Goal: Task Accomplishment & Management: Manage account settings

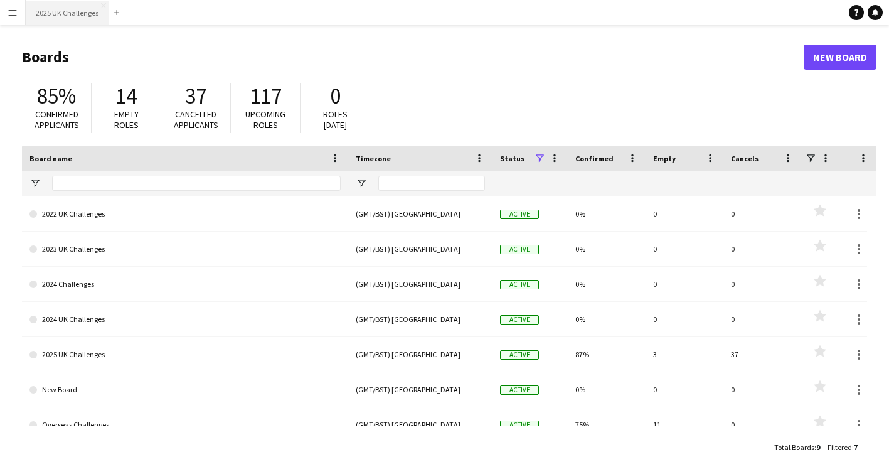
click at [66, 4] on button "2025 UK Challenges Close" at bounding box center [67, 13] width 83 height 24
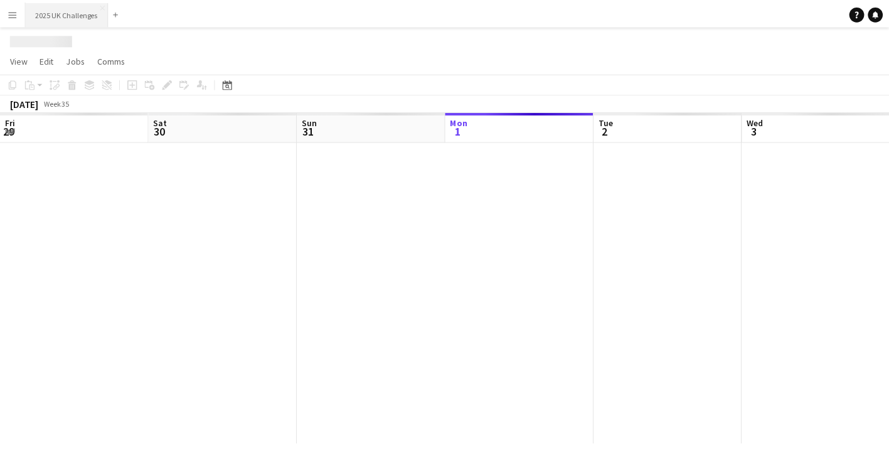
scroll to position [0, 300]
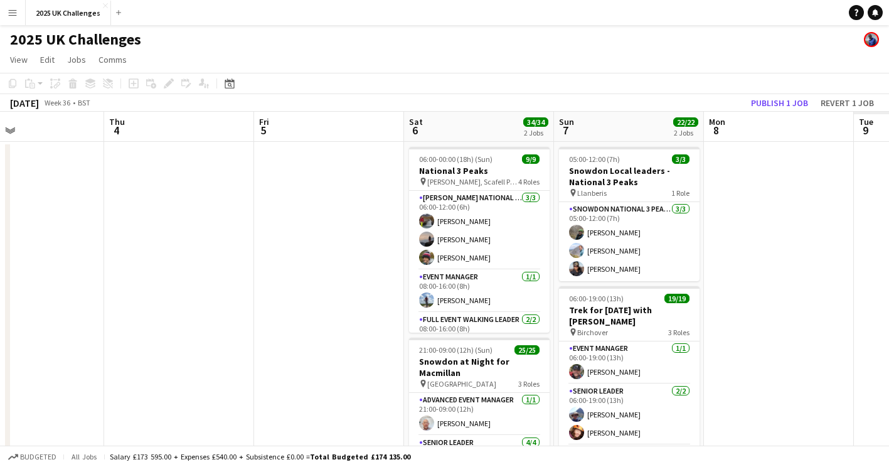
drag, startPoint x: 293, startPoint y: 223, endPoint x: 249, endPoint y: 211, distance: 45.5
click at [213, 216] on app-calendar-viewport "Sun 31 Mon 1 Tue 2 Wed 3 Thu 4 Fri 5 Sat 6 34/34 2 Jobs Sun 7 22/22 2 Jobs Mon …" at bounding box center [444, 359] width 889 height 494
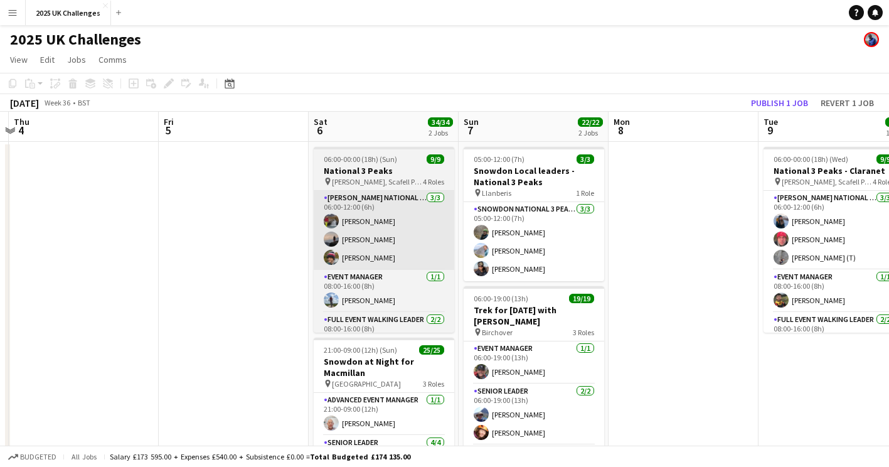
click at [260, 230] on app-calendar-viewport "Mon 1 Tue 2 Wed 3 Thu 4 Fri 5 Sat 6 34/34 2 Jobs Sun 7 22/22 2 Jobs Mon 8 Tue 9…" at bounding box center [444, 359] width 889 height 494
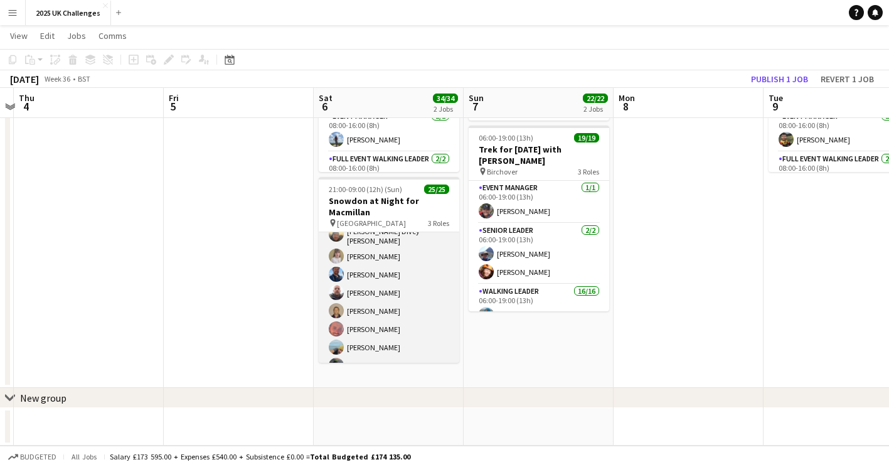
scroll to position [398, 0]
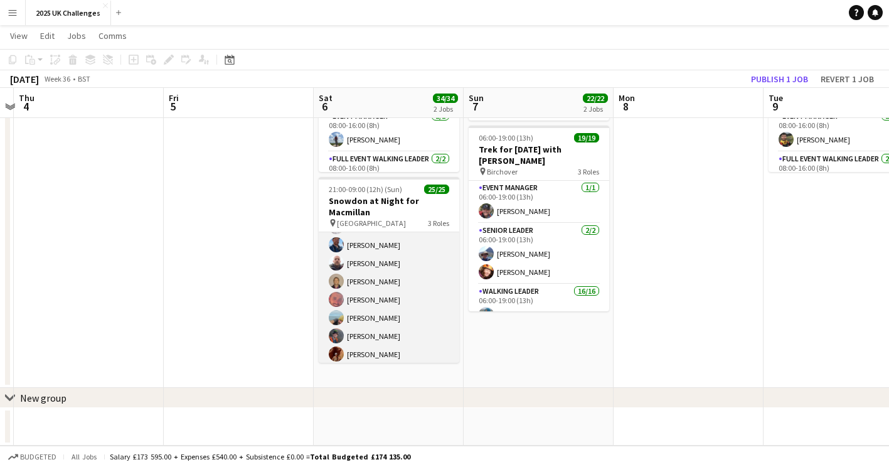
click at [368, 274] on app-card-role "Walking Leader 20/20 21:00-09:00 (12h) [PERSON_NAME] [PERSON_NAME] [PERSON_NAME…" at bounding box center [389, 170] width 140 height 392
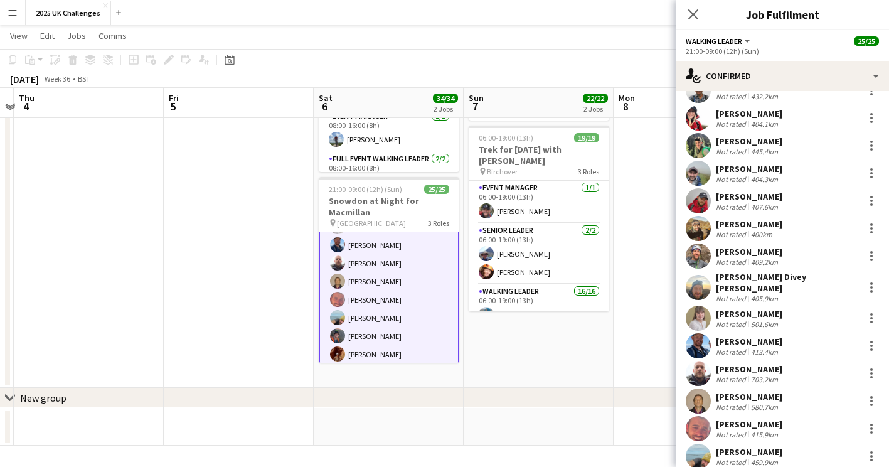
scroll to position [246, 0]
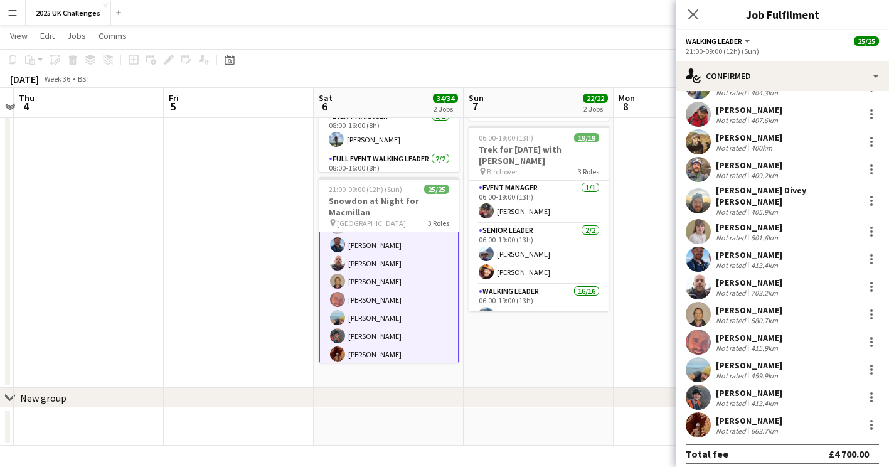
click at [700, 309] on app-user-avatar at bounding box center [698, 314] width 25 height 25
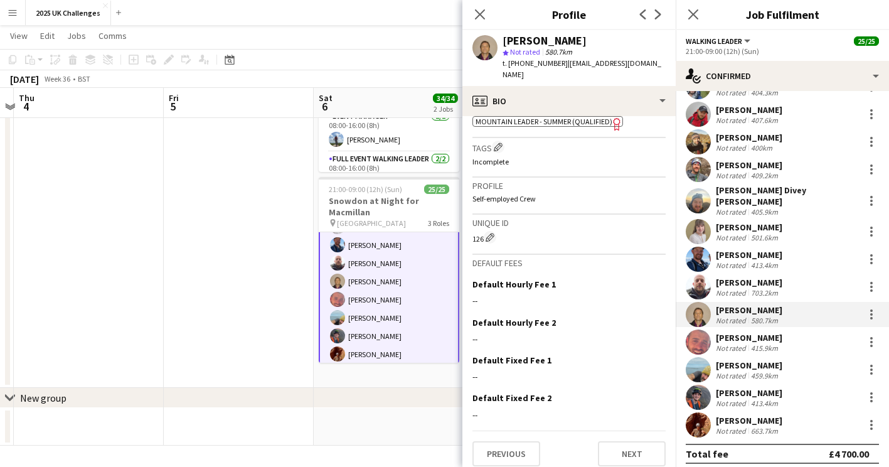
scroll to position [533, 0]
click at [628, 443] on button "Next" at bounding box center [632, 452] width 68 height 25
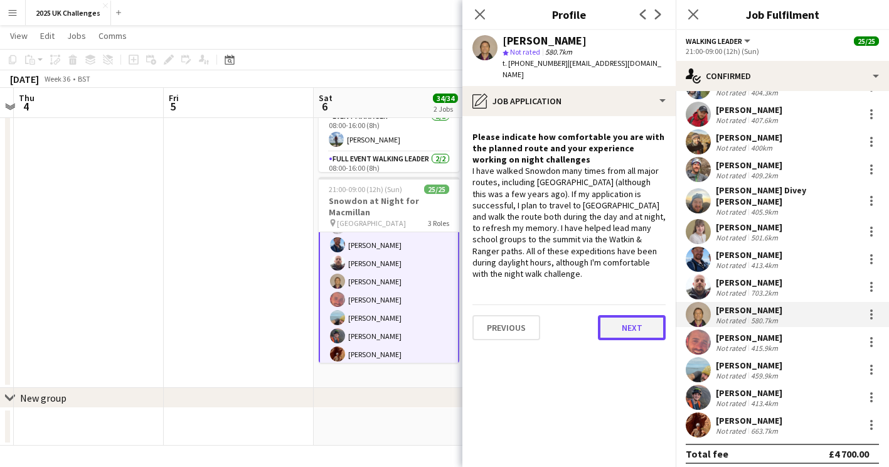
click at [623, 315] on button "Next" at bounding box center [632, 327] width 68 height 25
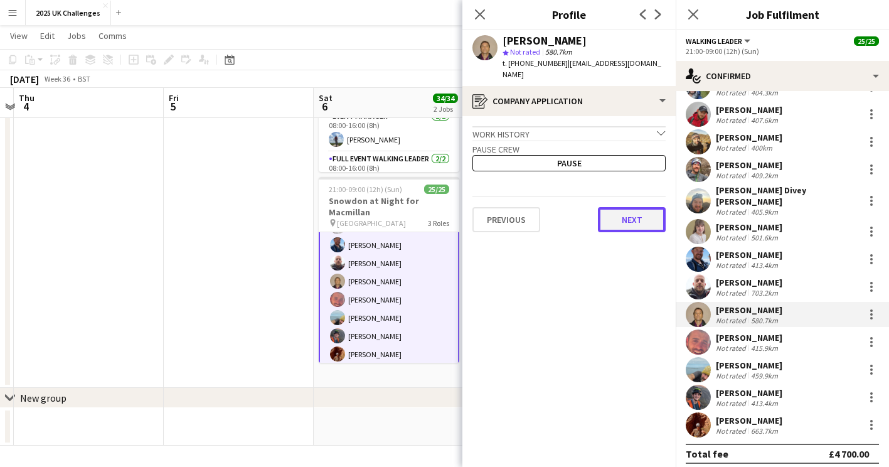
click at [623, 212] on button "Next" at bounding box center [632, 219] width 68 height 25
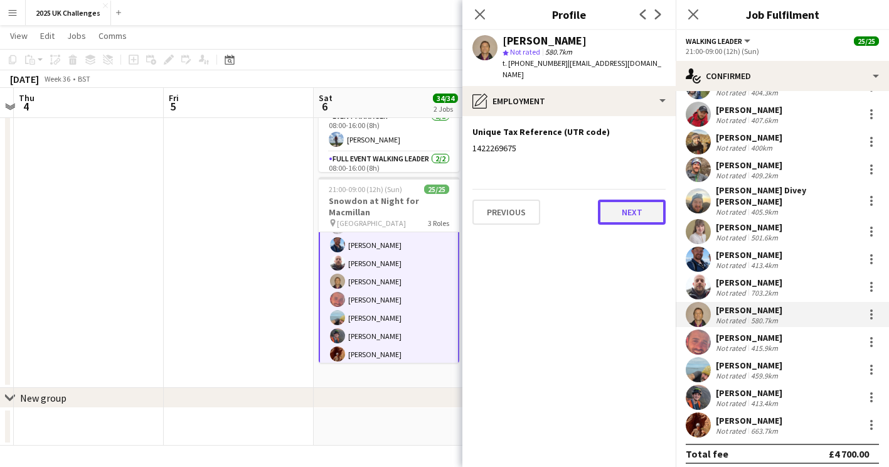
click at [623, 212] on button "Next" at bounding box center [632, 211] width 68 height 25
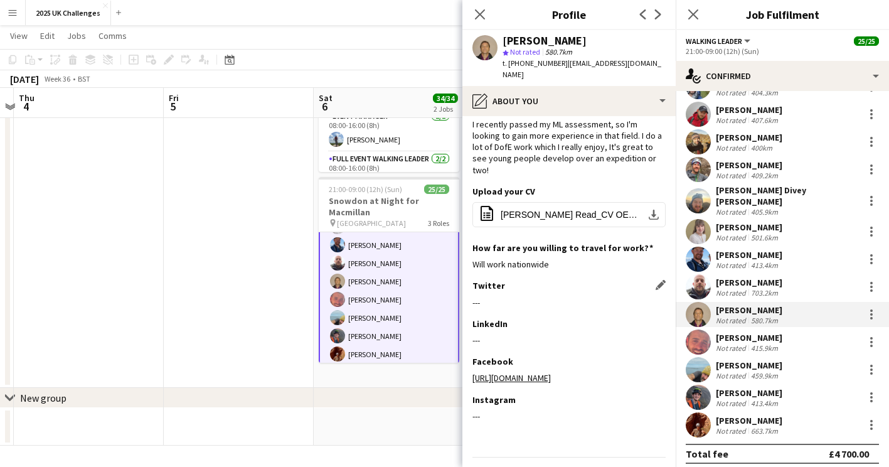
scroll to position [48, 0]
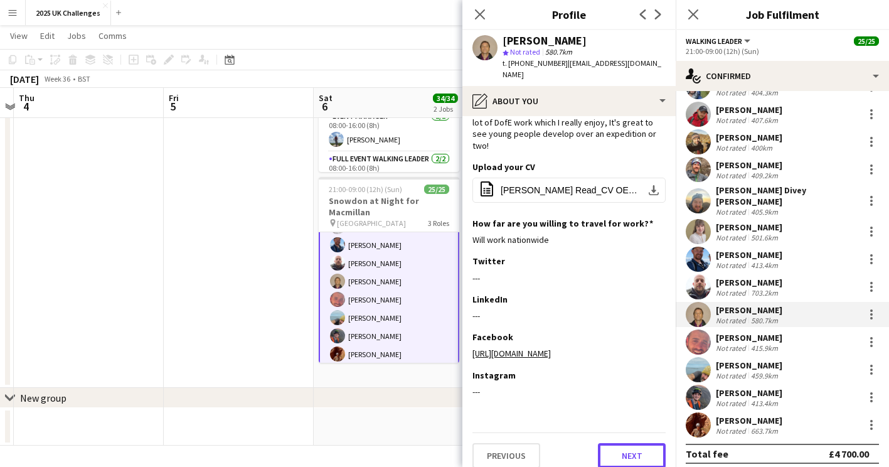
click at [621, 453] on button "Next" at bounding box center [632, 455] width 68 height 25
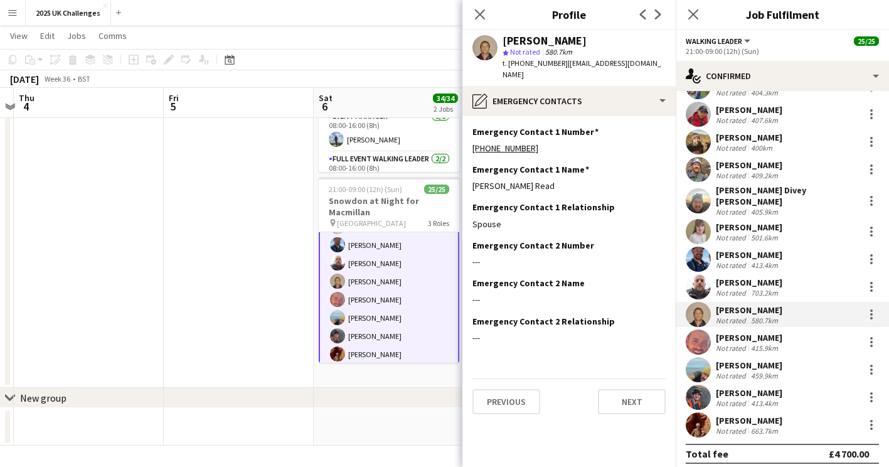
scroll to position [0, 0]
click at [629, 389] on button "Next" at bounding box center [632, 401] width 68 height 25
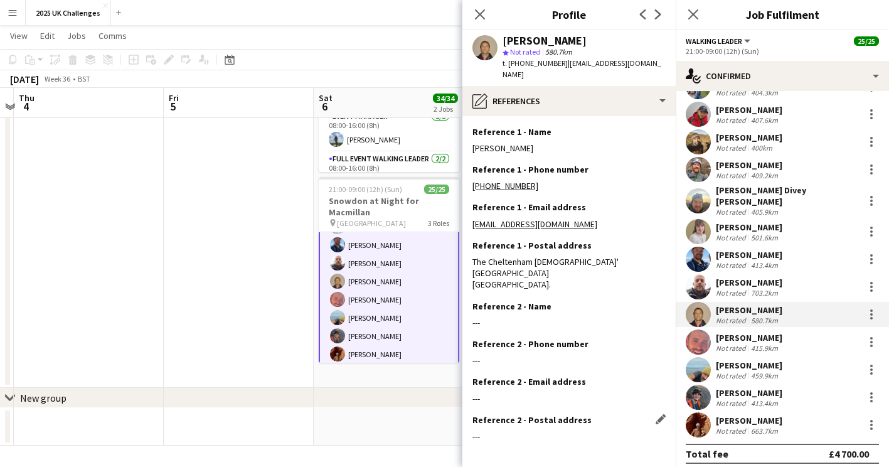
scroll to position [56, 0]
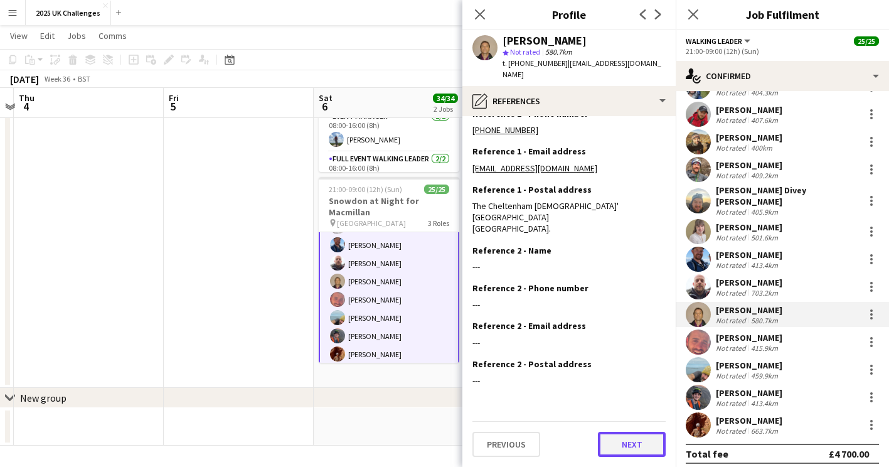
click at [614, 438] on button "Next" at bounding box center [632, 444] width 68 height 25
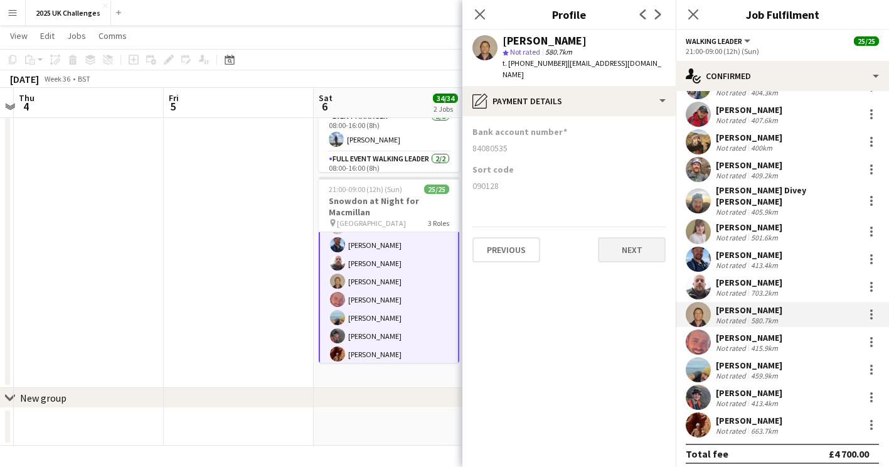
scroll to position [0, 0]
click at [633, 240] on button "Next" at bounding box center [632, 249] width 68 height 25
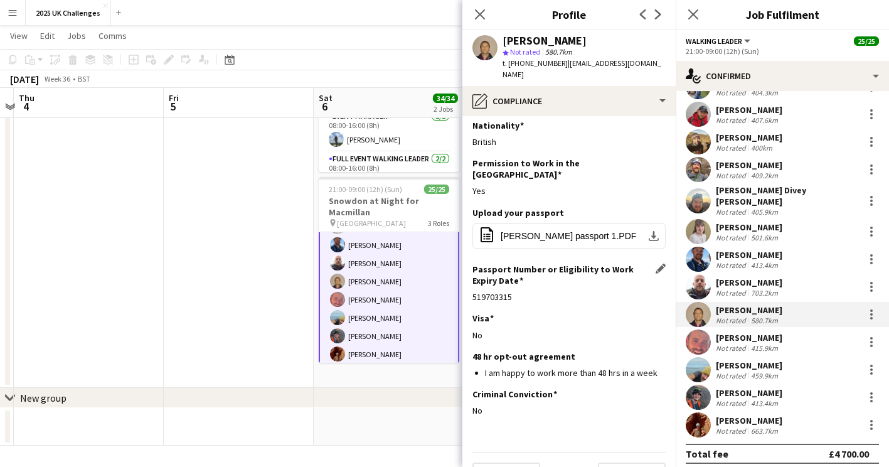
scroll to position [14, 0]
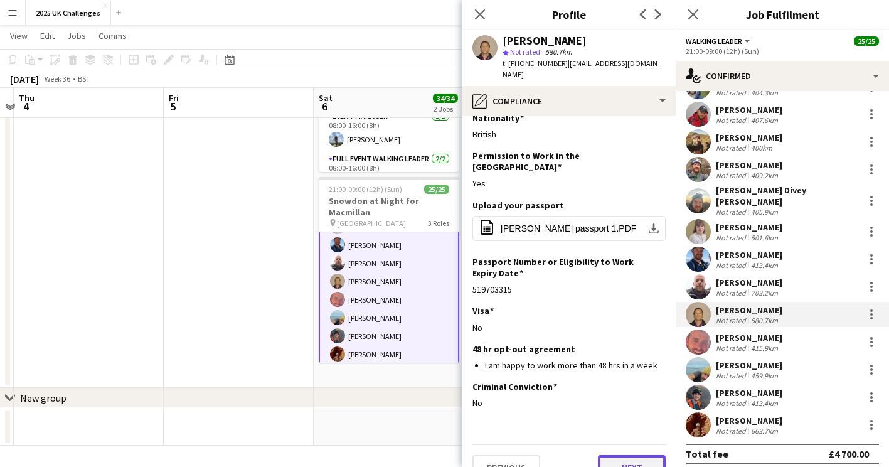
click at [638, 455] on button "Next" at bounding box center [632, 467] width 68 height 25
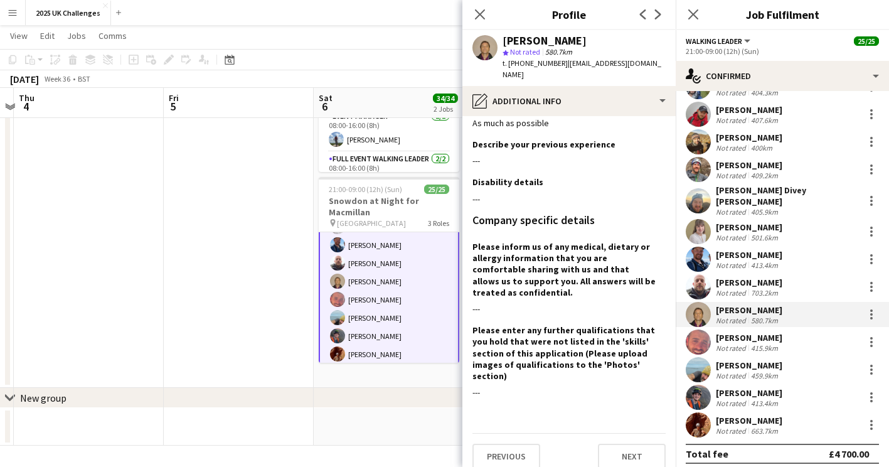
scroll to position [26, 0]
click at [623, 443] on button "Next" at bounding box center [632, 455] width 68 height 25
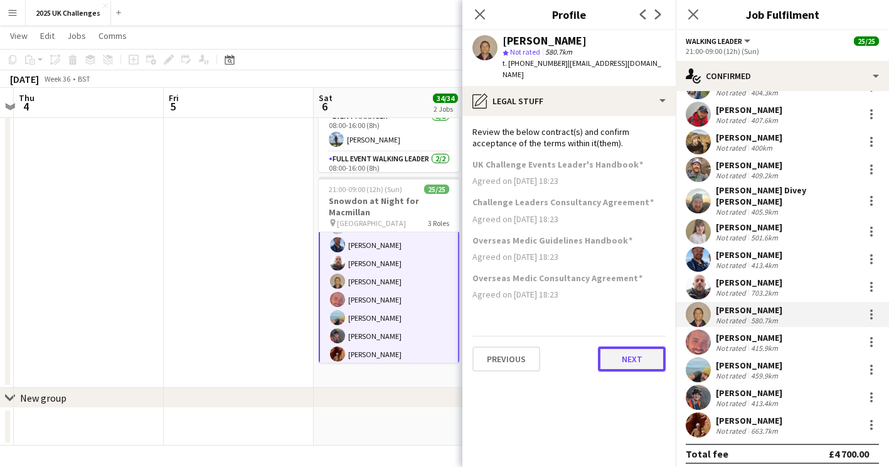
click at [623, 346] on button "Next" at bounding box center [632, 358] width 68 height 25
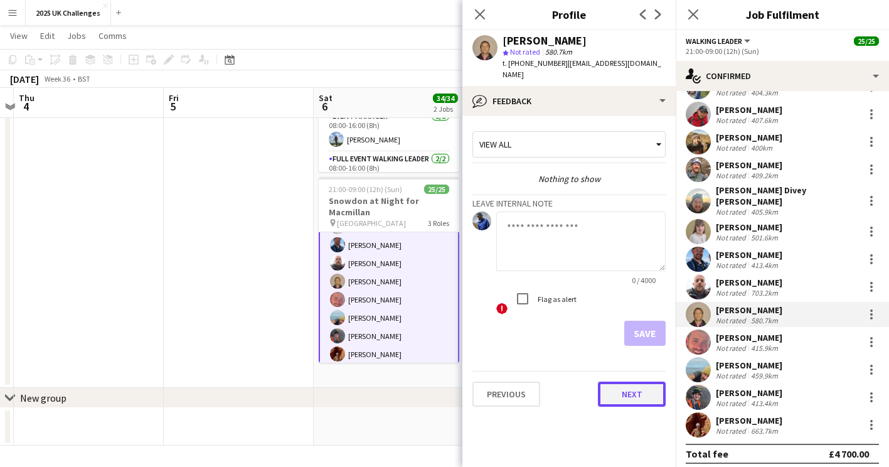
click at [628, 392] on button "Next" at bounding box center [632, 393] width 68 height 25
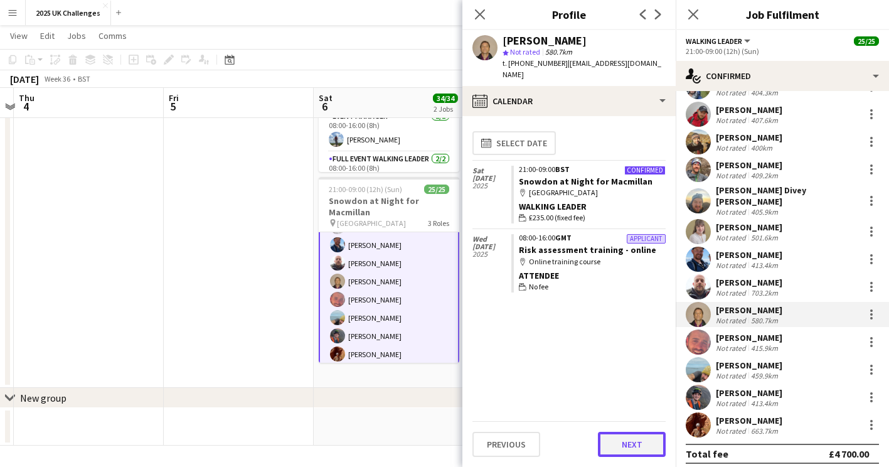
click at [622, 440] on button "Next" at bounding box center [632, 444] width 68 height 25
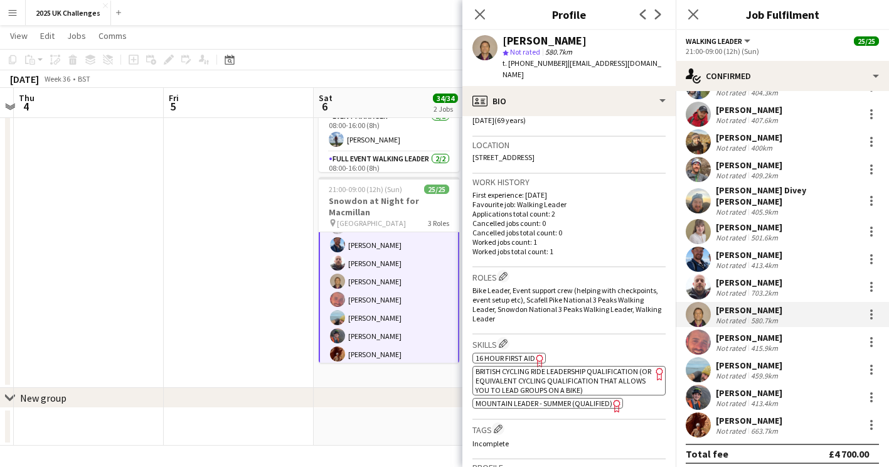
scroll to position [251, 0]
click at [749, 249] on div "[PERSON_NAME]" at bounding box center [749, 254] width 66 height 11
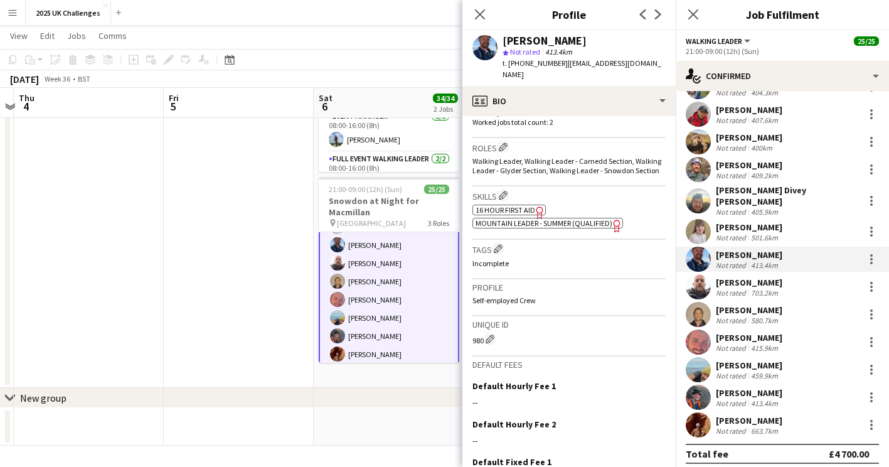
scroll to position [248, 0]
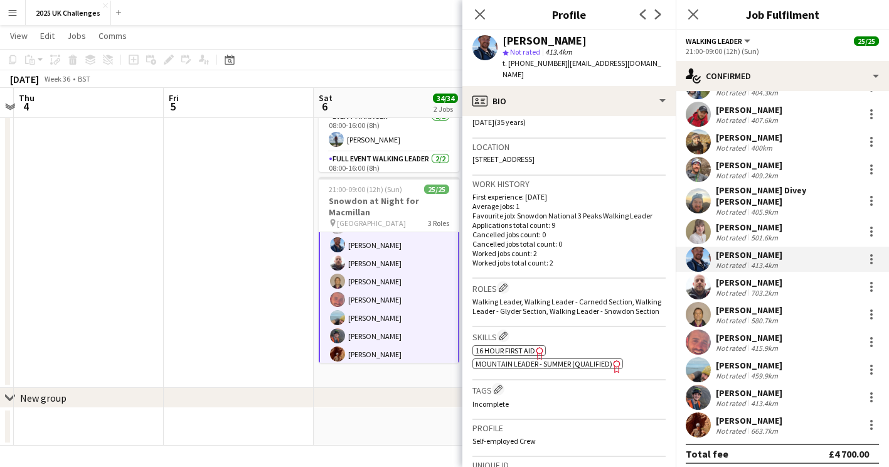
click at [739, 308] on div "[PERSON_NAME] Not rated 580.7km" at bounding box center [749, 314] width 66 height 21
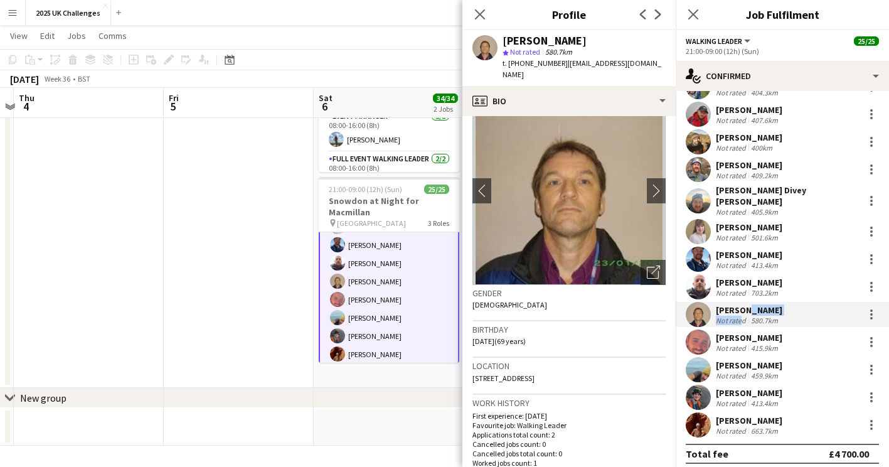
scroll to position [63, 0]
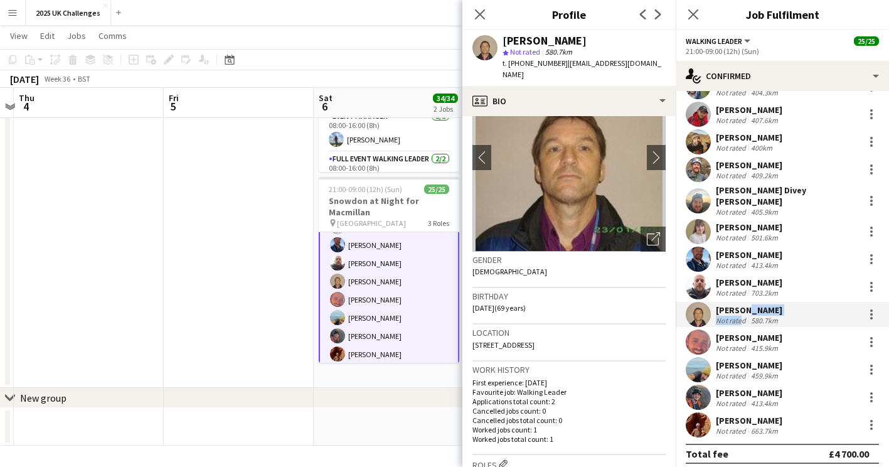
click at [406, 406] on div "chevron-right New group" at bounding box center [444, 398] width 889 height 20
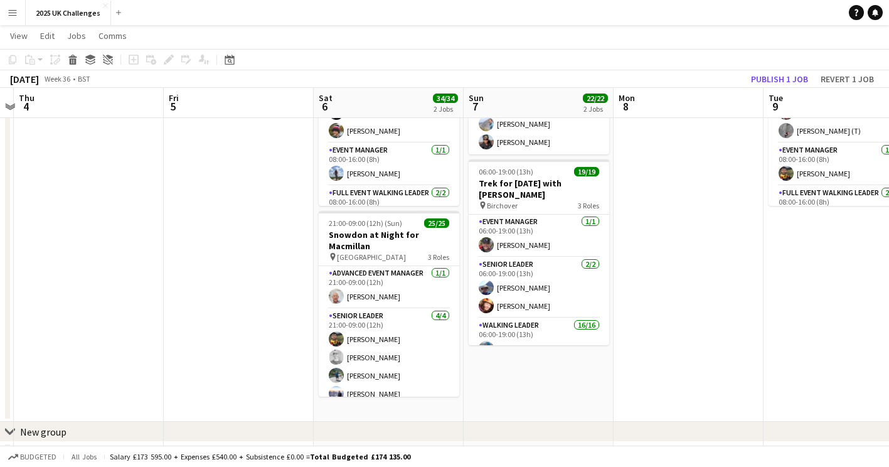
scroll to position [0, 0]
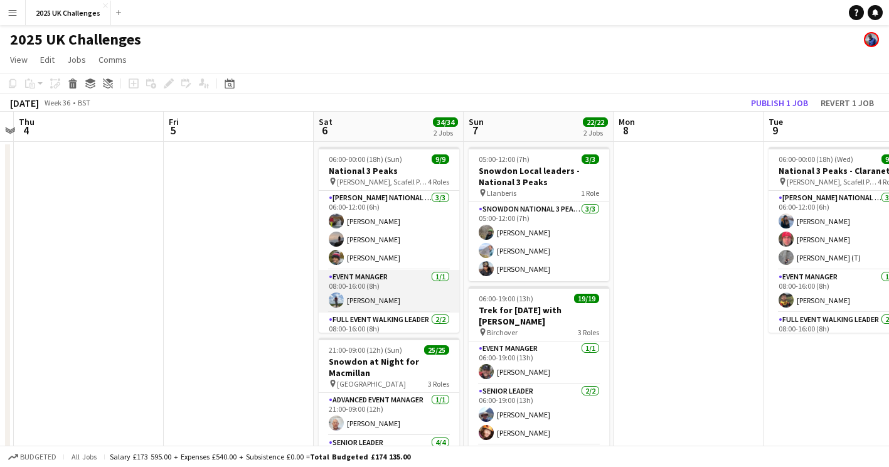
click at [369, 298] on app-card-role "Event Manager [DATE] 08:00-16:00 (8h) [PERSON_NAME]" at bounding box center [389, 291] width 140 height 43
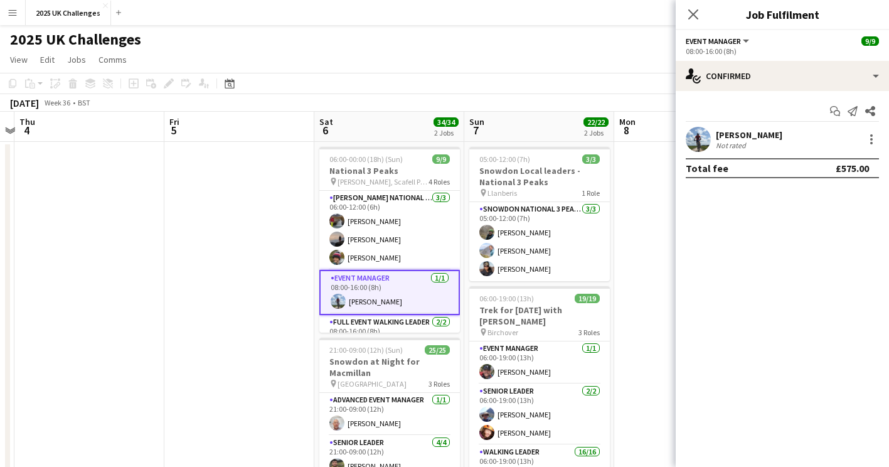
click at [758, 135] on div "[PERSON_NAME]" at bounding box center [749, 134] width 66 height 11
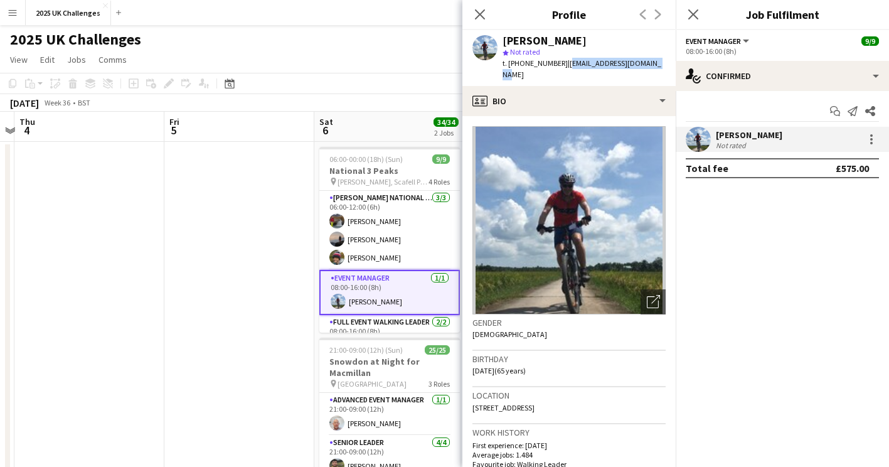
drag, startPoint x: 564, startPoint y: 65, endPoint x: 647, endPoint y: 69, distance: 83.5
click at [647, 69] on div "[PERSON_NAME] star Not rated t. [PHONE_NUMBER] | [EMAIL_ADDRESS][DOMAIN_NAME]" at bounding box center [568, 58] width 213 height 56
copy span "[EMAIL_ADDRESS][DOMAIN_NAME]"
drag, startPoint x: 530, startPoint y: 63, endPoint x: 493, endPoint y: 60, distance: 37.1
click at [493, 60] on div "[PERSON_NAME] star Not rated t. [PHONE_NUMBER] | [EMAIL_ADDRESS][DOMAIN_NAME]" at bounding box center [568, 58] width 213 height 56
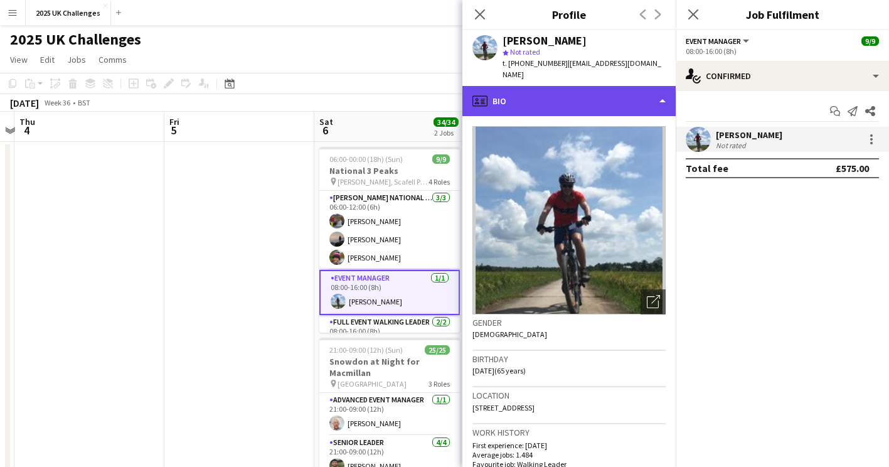
click at [559, 86] on div "profile Bio" at bounding box center [568, 101] width 213 height 30
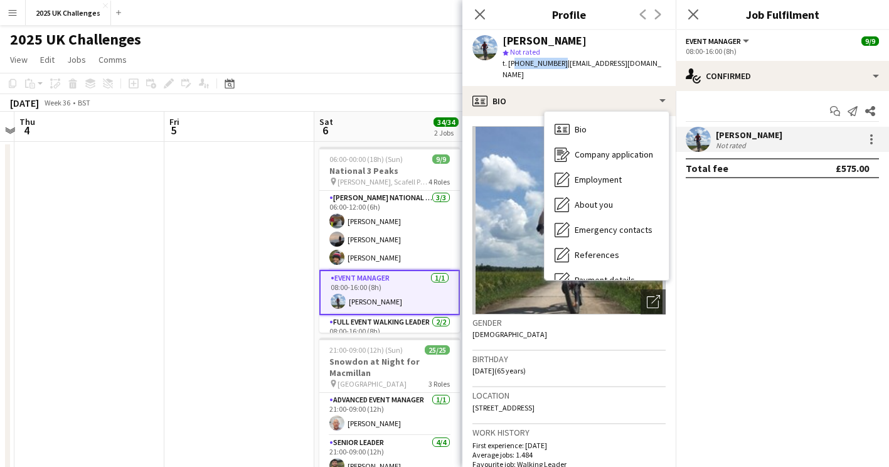
drag, startPoint x: 558, startPoint y: 65, endPoint x: 513, endPoint y: 66, distance: 44.5
click at [513, 66] on span "t. [PHONE_NUMBER]" at bounding box center [534, 62] width 65 height 9
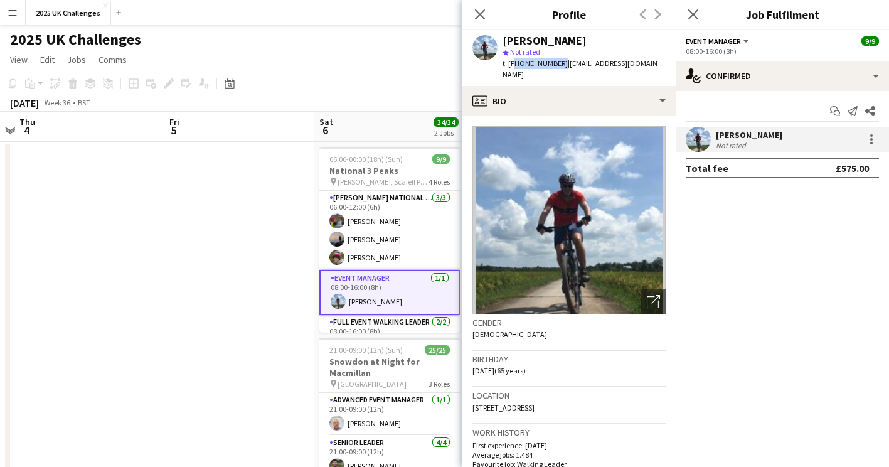
copy span "447713626292"
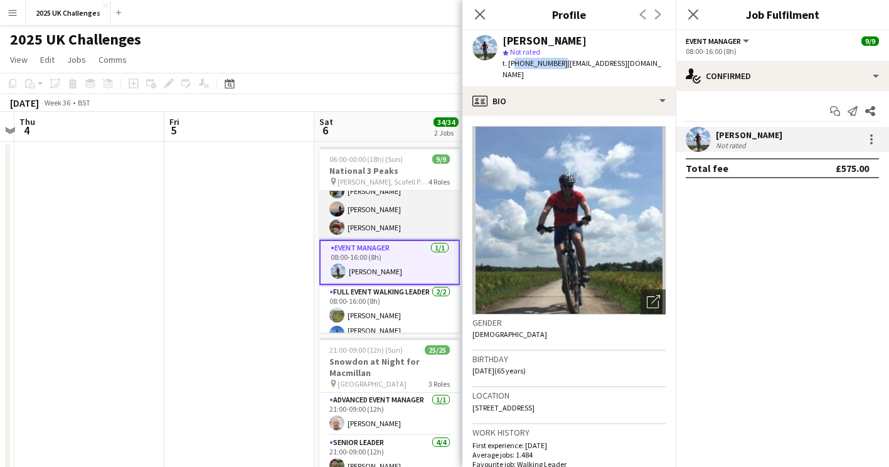
scroll to position [63, 0]
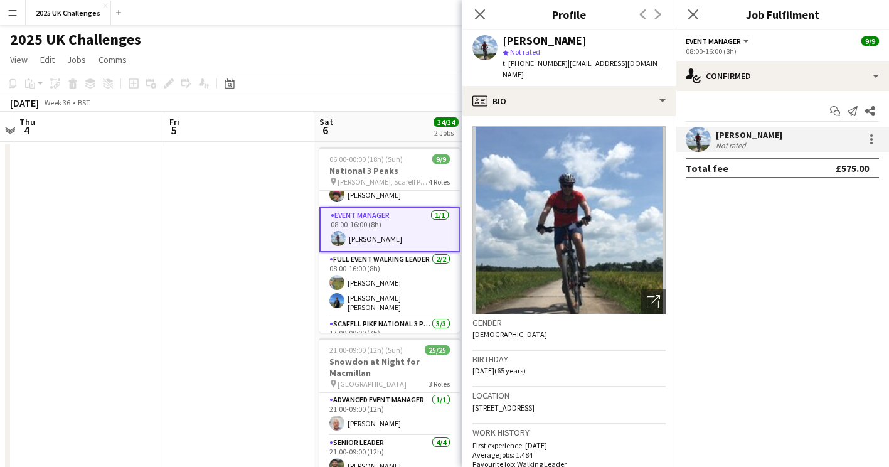
click at [342, 69] on app-page-menu "View Day view expanded Day view collapsed Month view Date picker Jump to [DATE]…" at bounding box center [444, 61] width 889 height 24
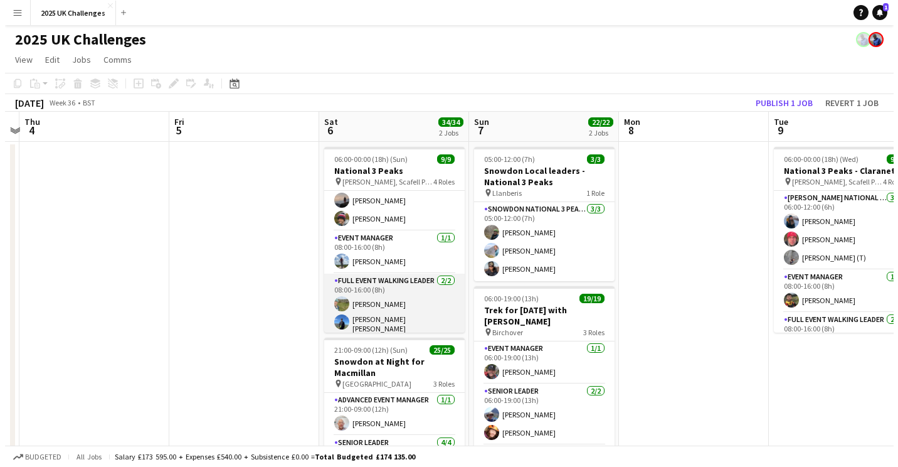
scroll to position [0, 0]
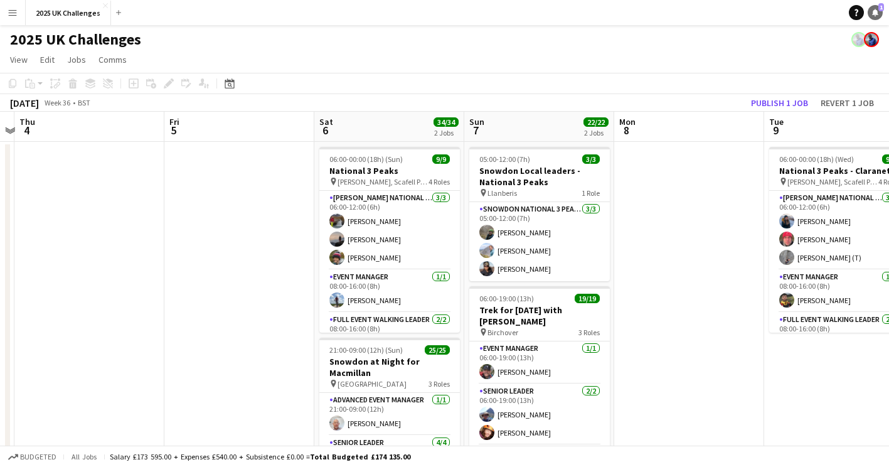
click at [871, 15] on icon "Notifications" at bounding box center [875, 13] width 8 height 8
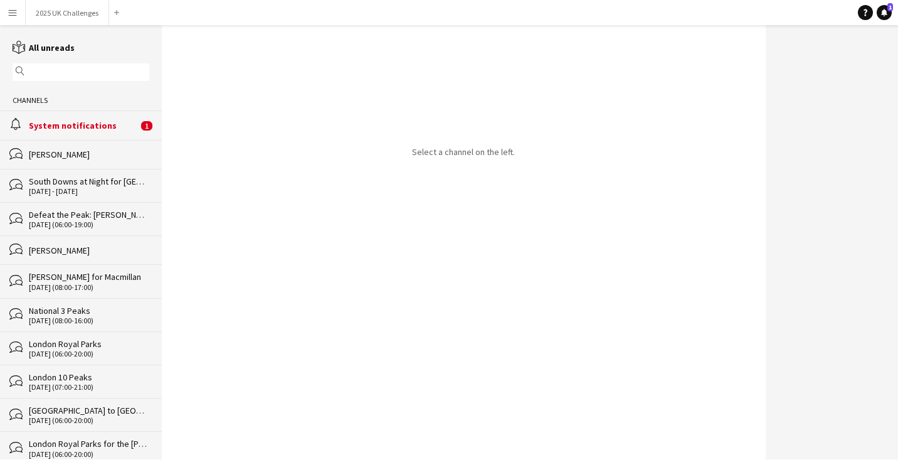
click at [68, 119] on div "alarm System notifications 1" at bounding box center [81, 124] width 162 height 29
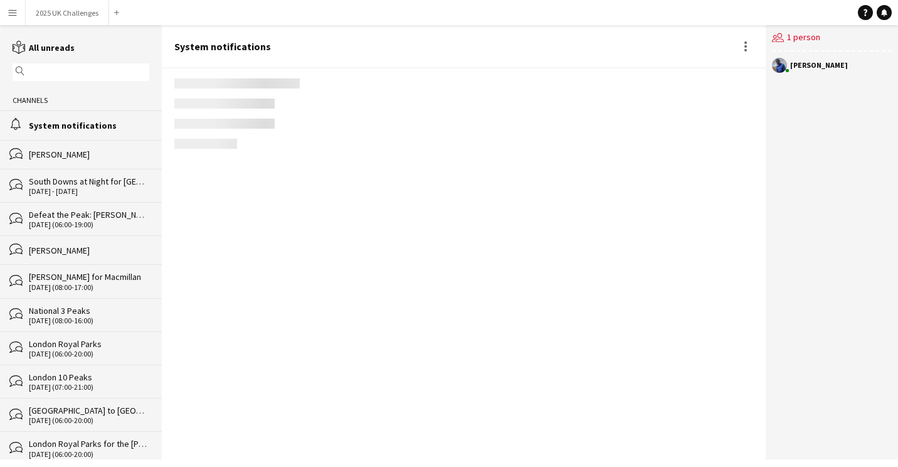
scroll to position [1803, 0]
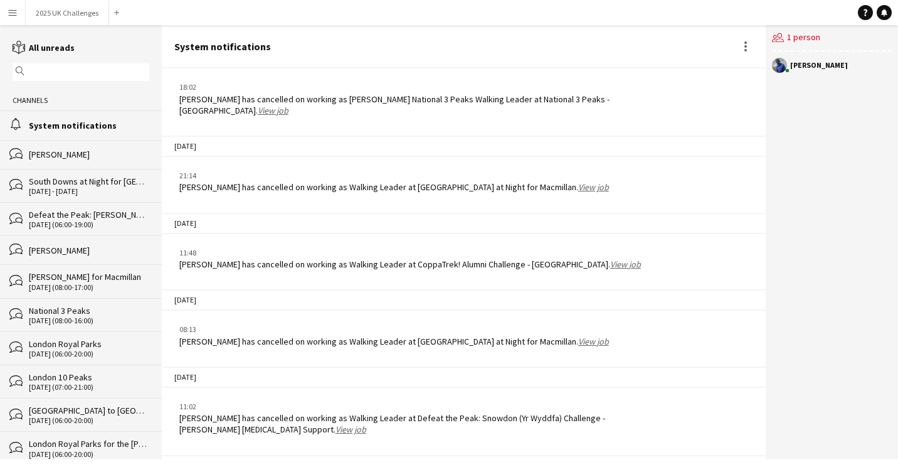
click at [336, 423] on link "View job" at bounding box center [351, 428] width 31 height 11
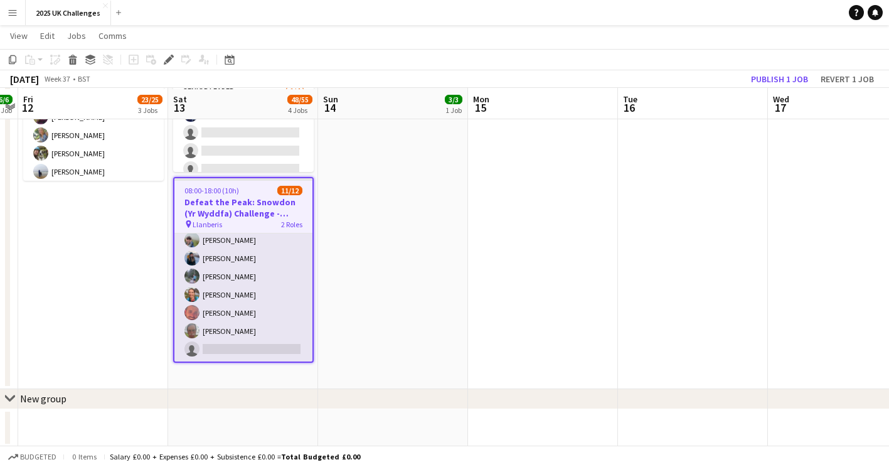
scroll to position [532, 0]
click at [269, 329] on app-card-role "Walking Leader 9A [DATE] 08:00-18:00 (10h) [PERSON_NAME] [PERSON_NAME] [PERSON_…" at bounding box center [243, 248] width 138 height 225
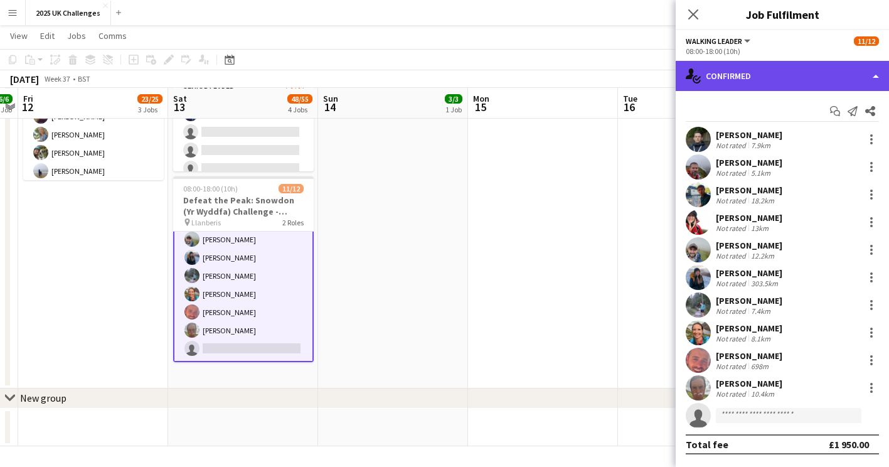
click at [804, 72] on div "single-neutral-actions-check-2 Confirmed" at bounding box center [782, 76] width 213 height 30
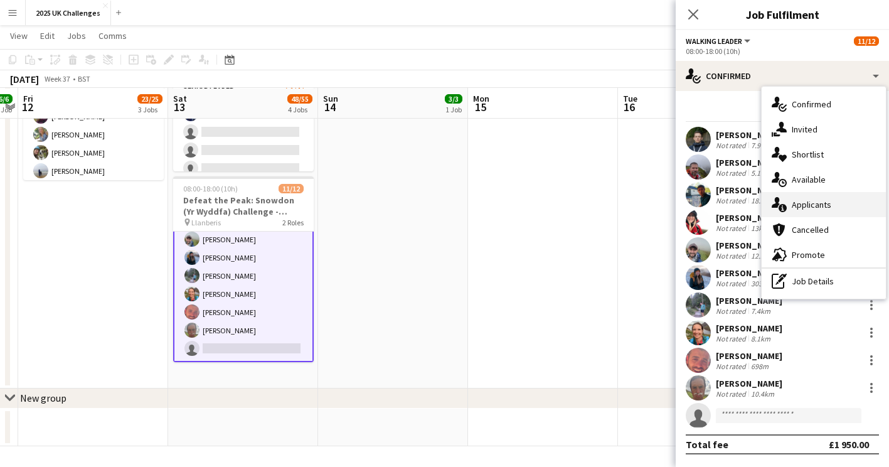
click at [827, 202] on div "single-neutral-actions-information Applicants" at bounding box center [823, 204] width 124 height 25
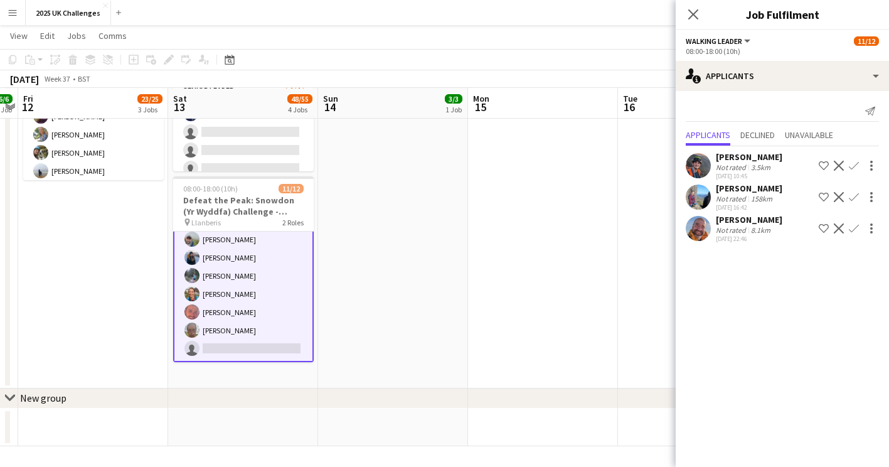
click at [853, 161] on app-icon "Confirm" at bounding box center [854, 166] width 10 height 10
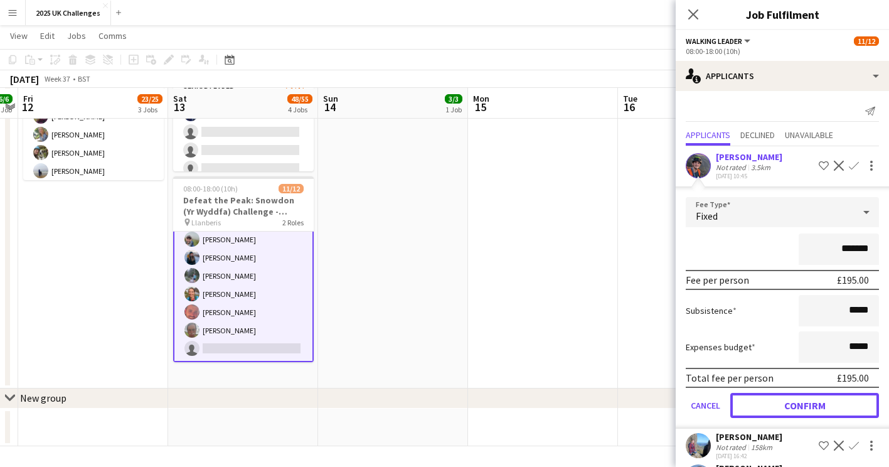
drag, startPoint x: 817, startPoint y: 398, endPoint x: 805, endPoint y: 399, distance: 12.6
click at [817, 398] on button "Confirm" at bounding box center [804, 405] width 149 height 25
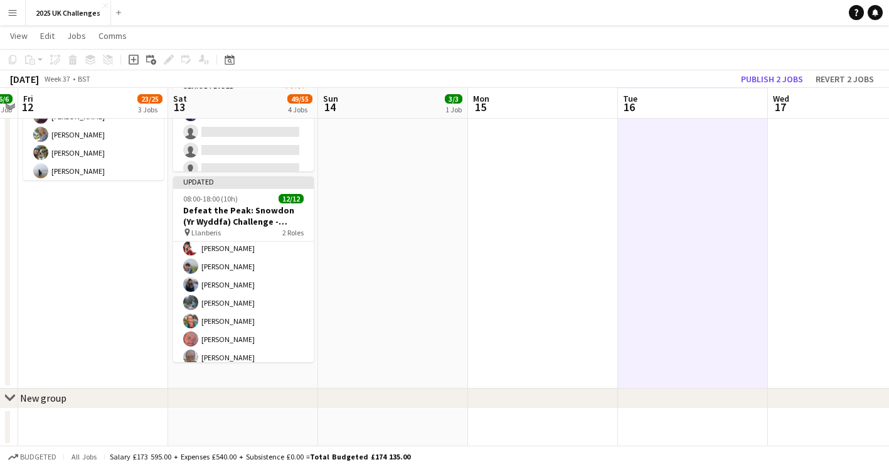
scroll to position [138, 0]
click at [751, 77] on button "Publish 2 jobs" at bounding box center [772, 79] width 72 height 16
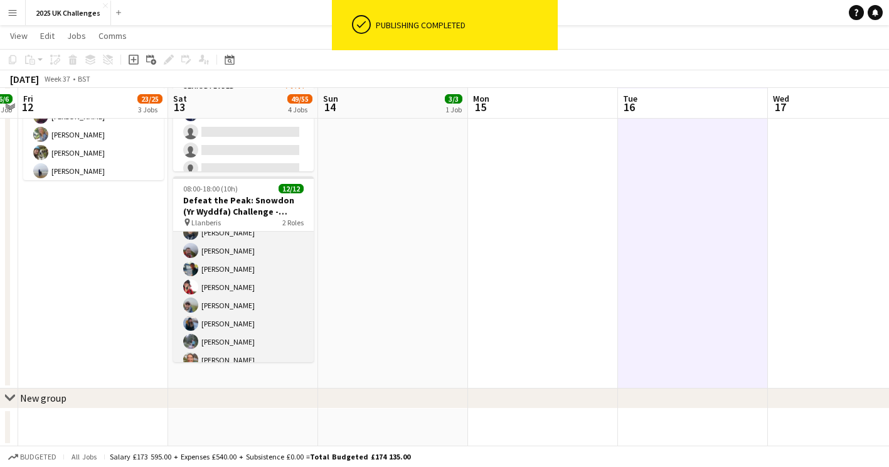
scroll to position [137, 0]
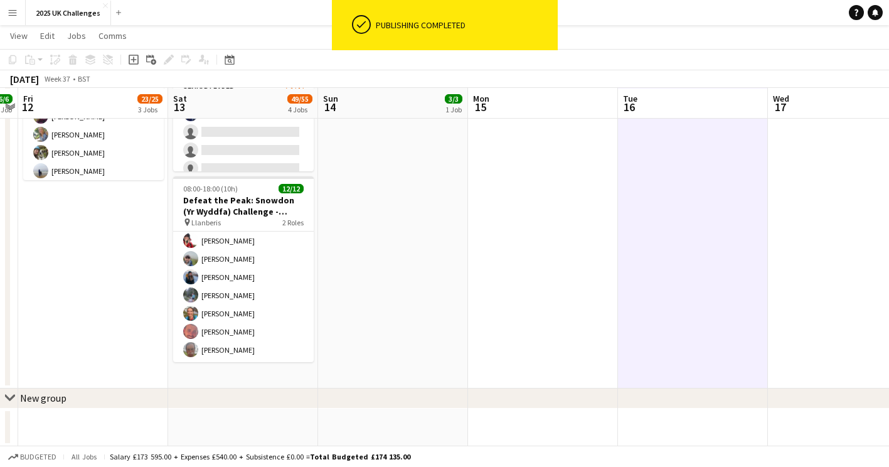
drag, startPoint x: 555, startPoint y: 240, endPoint x: 537, endPoint y: 246, distance: 19.2
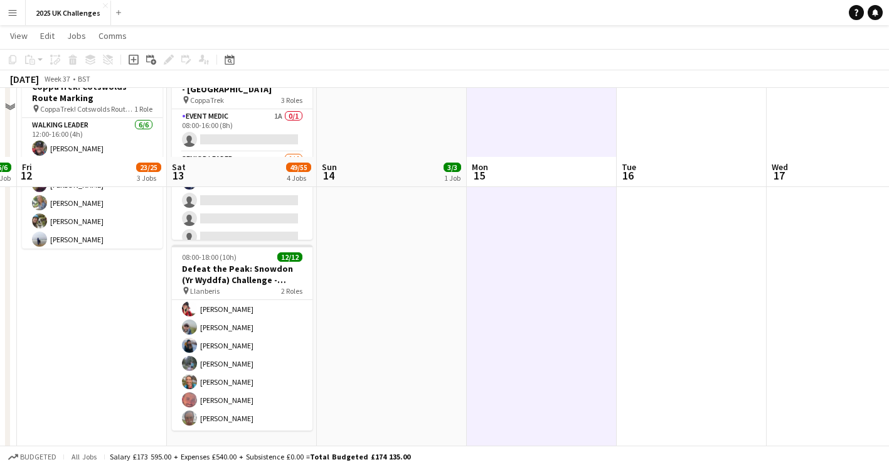
scroll to position [532, 0]
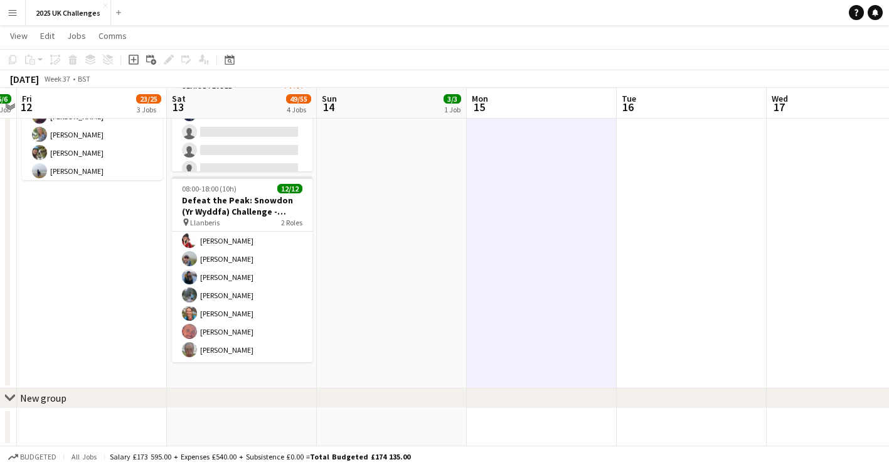
click at [8, 7] on button "Menu" at bounding box center [12, 12] width 25 height 25
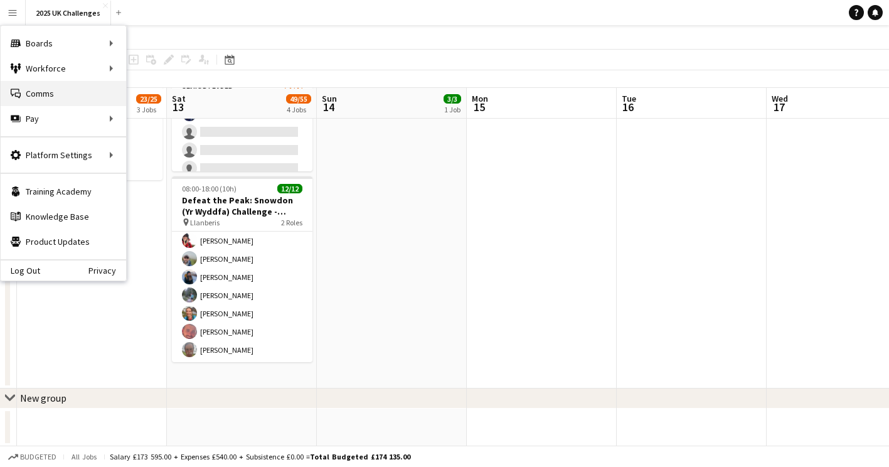
click at [56, 92] on link "Comms Comms" at bounding box center [63, 93] width 125 height 25
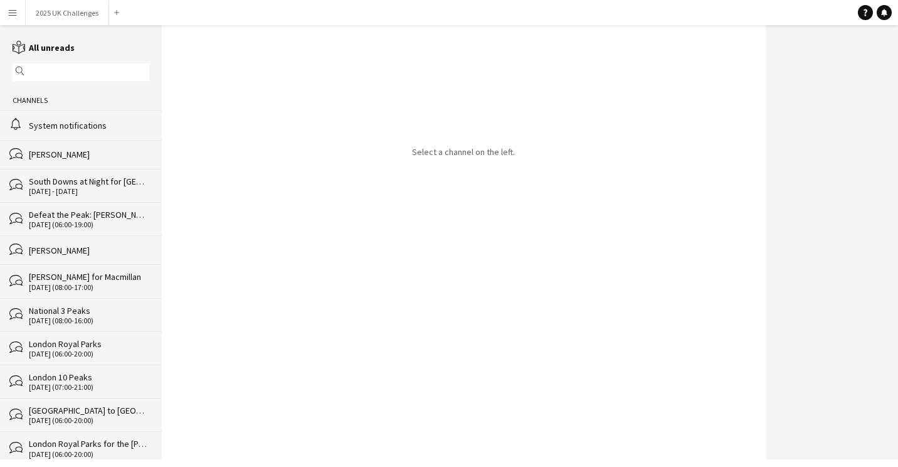
click at [66, 129] on div "System notifications" at bounding box center [89, 125] width 120 height 11
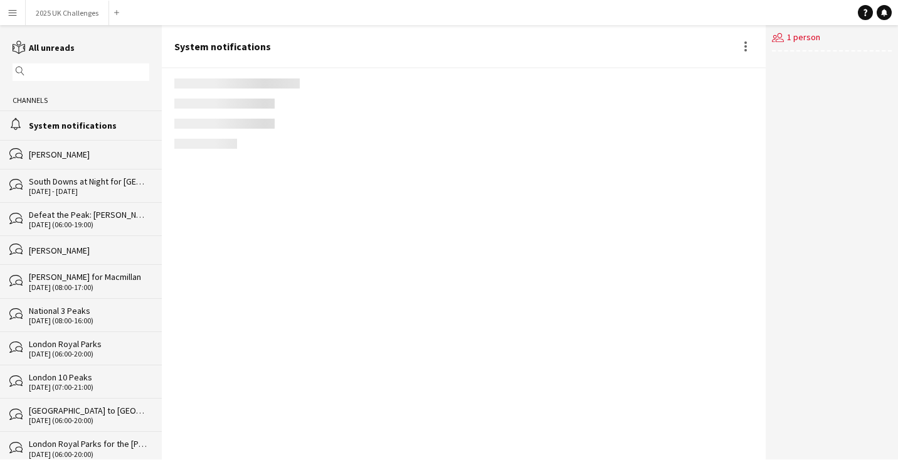
scroll to position [1803, 0]
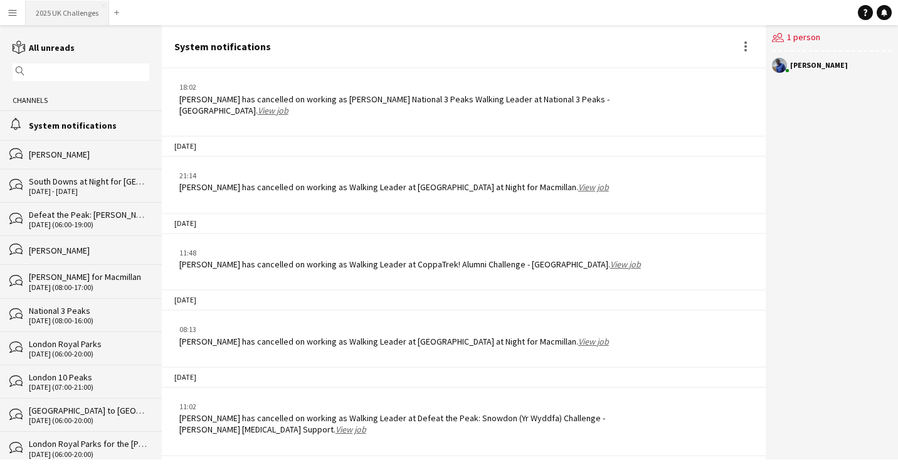
click at [72, 9] on button "2025 UK Challenges Close" at bounding box center [67, 13] width 83 height 24
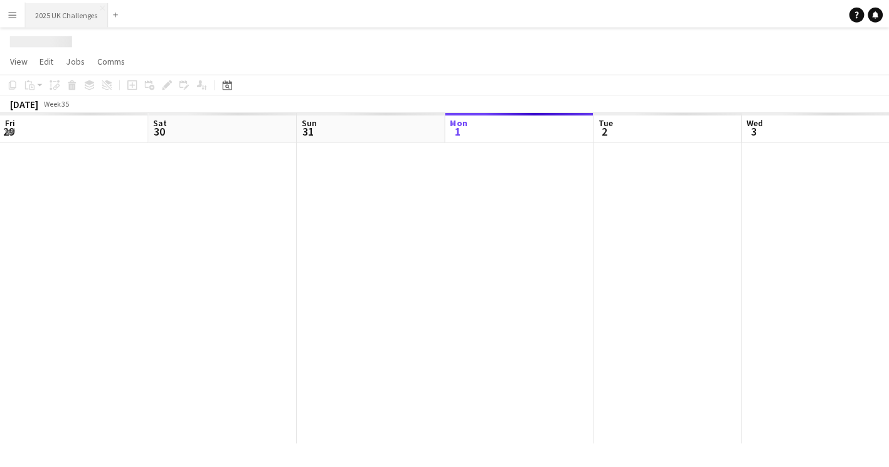
scroll to position [0, 300]
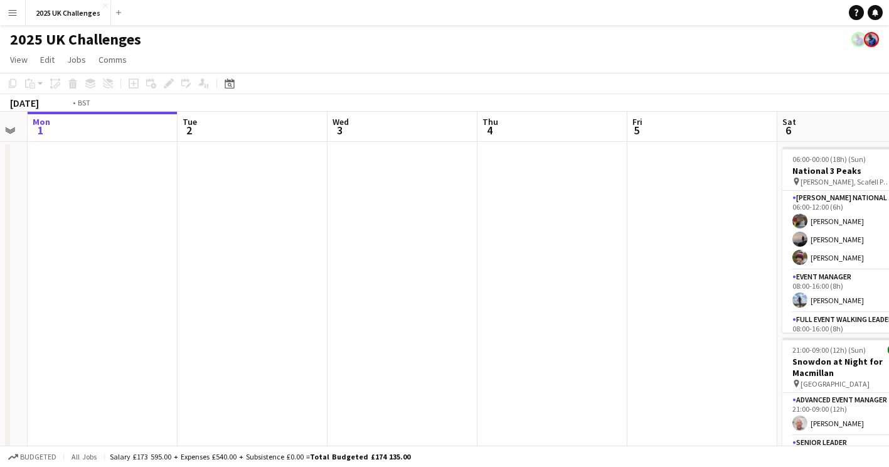
drag, startPoint x: 268, startPoint y: 260, endPoint x: 63, endPoint y: 266, distance: 205.2
click at [63, 266] on app-calendar-viewport "Fri 29 Sat 30 Sun 31 Mon 1 Tue 2 Wed 3 Thu 4 Fri 5 Sat 6 34/34 2 Jobs Sun 7 22/…" at bounding box center [444, 359] width 889 height 494
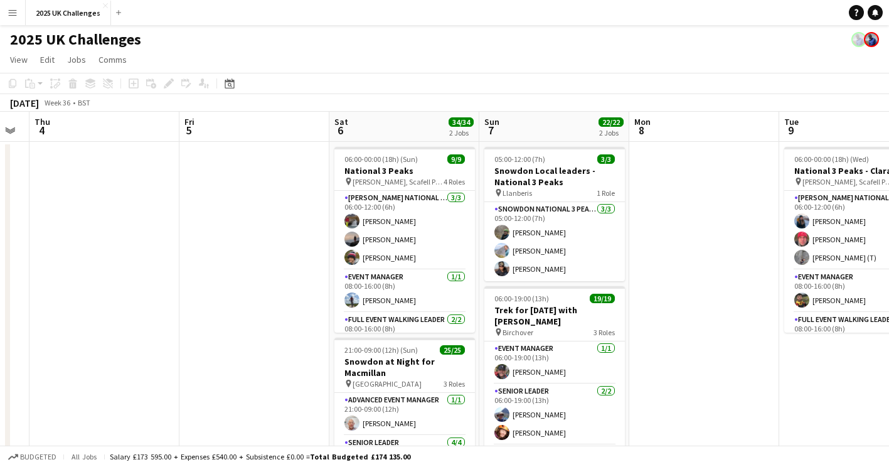
drag, startPoint x: 214, startPoint y: 267, endPoint x: 58, endPoint y: 277, distance: 155.9
click at [58, 277] on app-calendar-viewport "Mon 1 Tue 2 Wed 3 Thu 4 Fri 5 Sat 6 34/34 2 Jobs Sun 7 22/22 2 Jobs Mon 8 Tue 9…" at bounding box center [444, 359] width 889 height 494
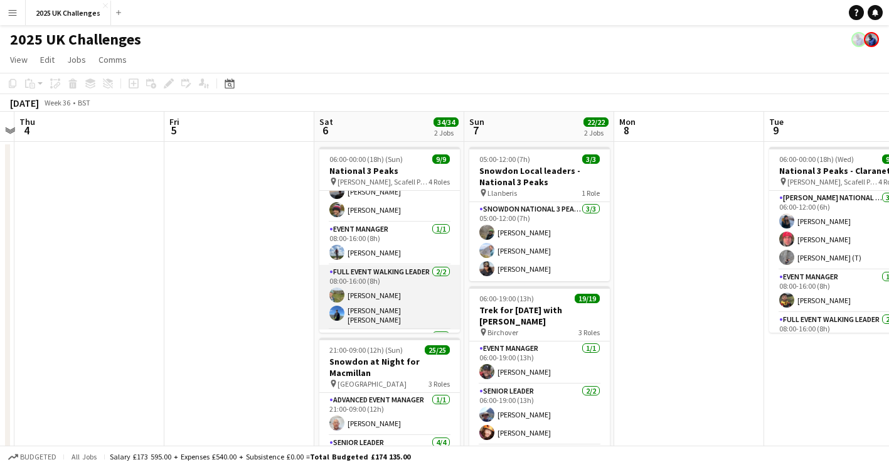
scroll to position [0, 0]
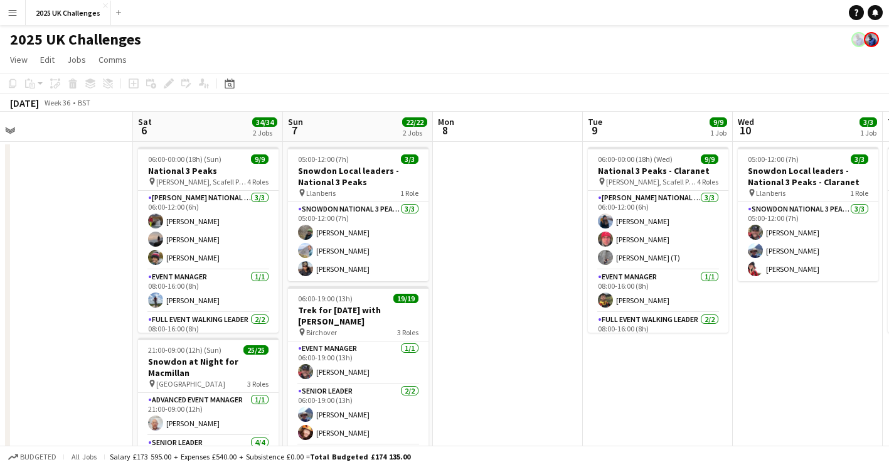
drag, startPoint x: 556, startPoint y: 301, endPoint x: 263, endPoint y: 304, distance: 292.9
click at [263, 304] on app-calendar-viewport "Tue 2 Wed 3 Thu 4 Fri 5 Sat 6 34/34 2 Jobs Sun 7 22/22 2 Jobs Mon 8 Tue 9 9/9 1…" at bounding box center [444, 359] width 889 height 494
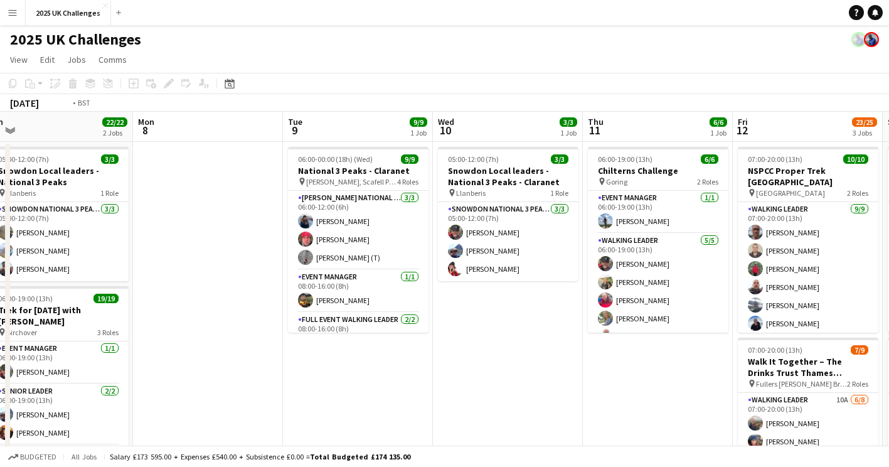
scroll to position [0, 388]
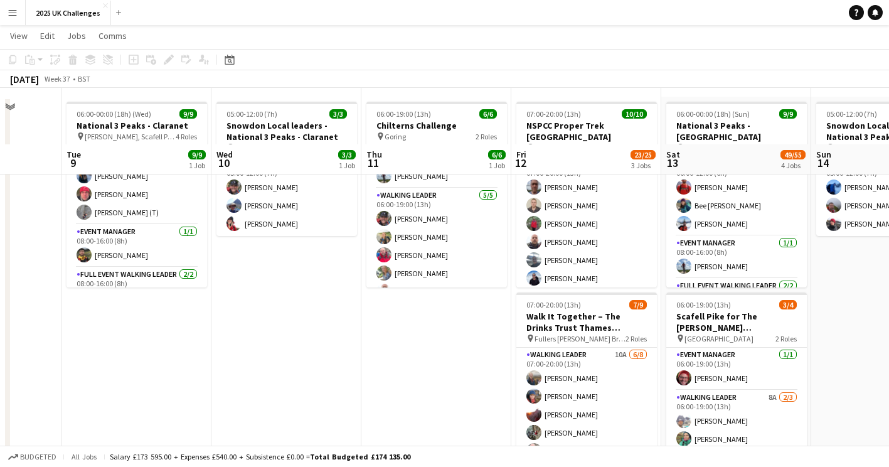
scroll to position [0, 0]
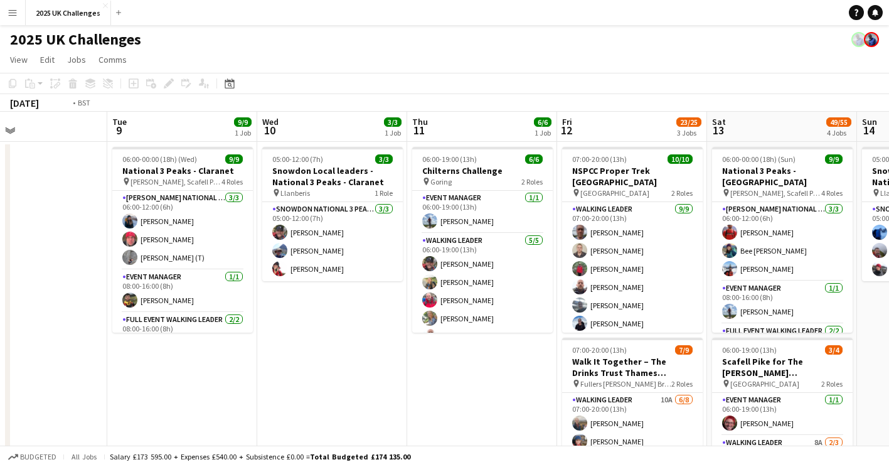
drag, startPoint x: 333, startPoint y: 363, endPoint x: 511, endPoint y: 353, distance: 177.7
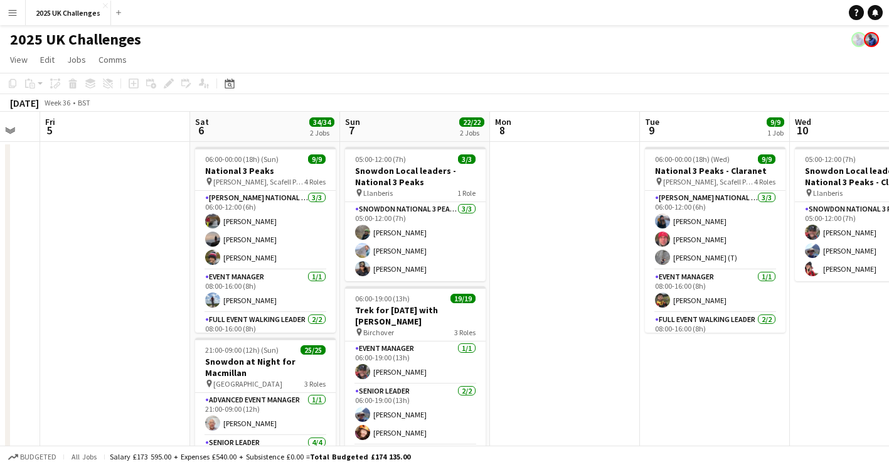
scroll to position [0, 252]
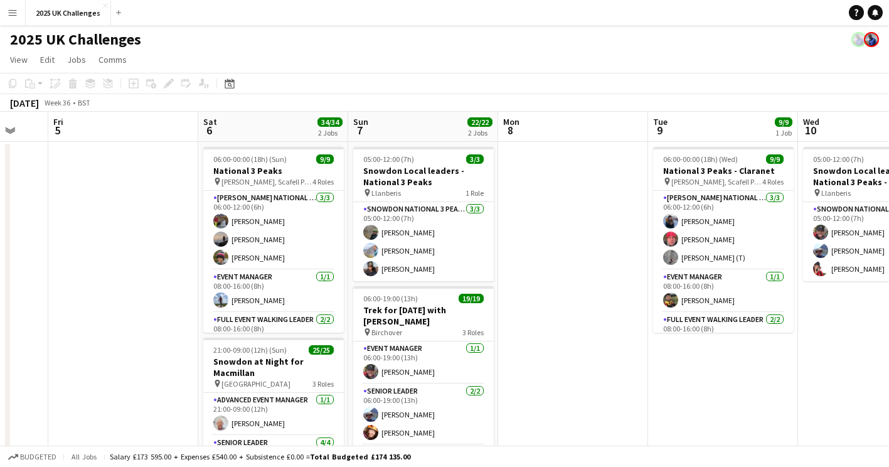
drag, startPoint x: 565, startPoint y: 356, endPoint x: 591, endPoint y: 356, distance: 26.4
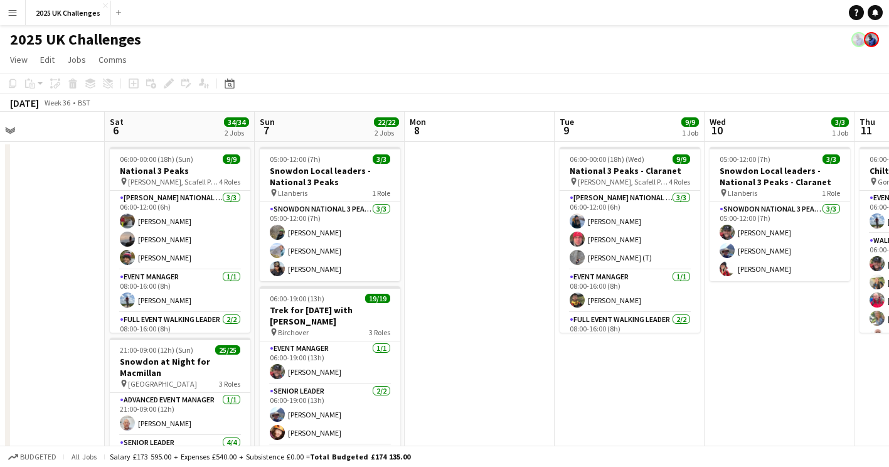
drag, startPoint x: 563, startPoint y: 334, endPoint x: 614, endPoint y: 331, distance: 50.9
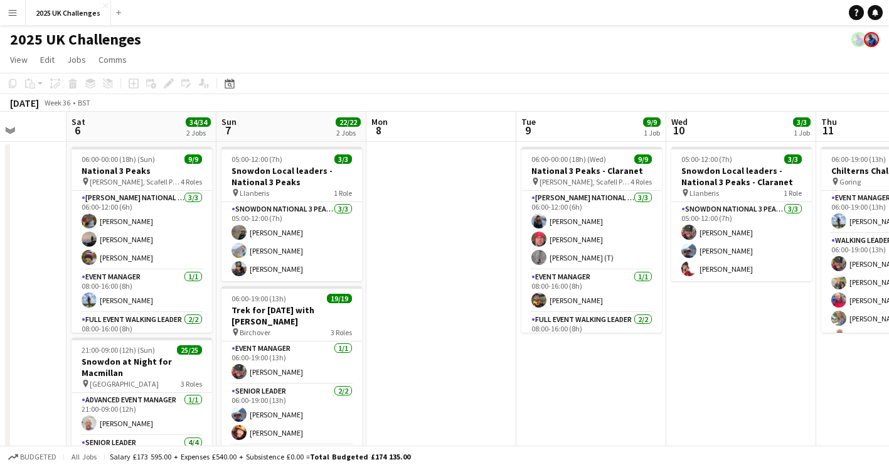
scroll to position [0, 462]
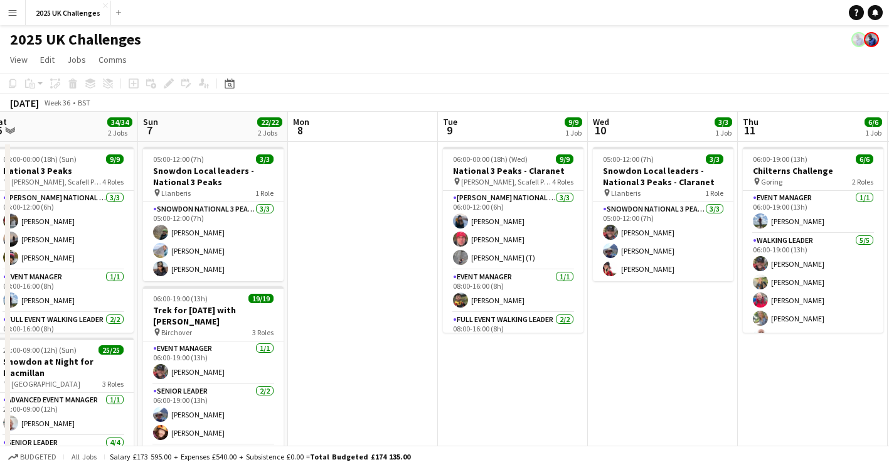
drag, startPoint x: 632, startPoint y: 299, endPoint x: 382, endPoint y: 299, distance: 250.3
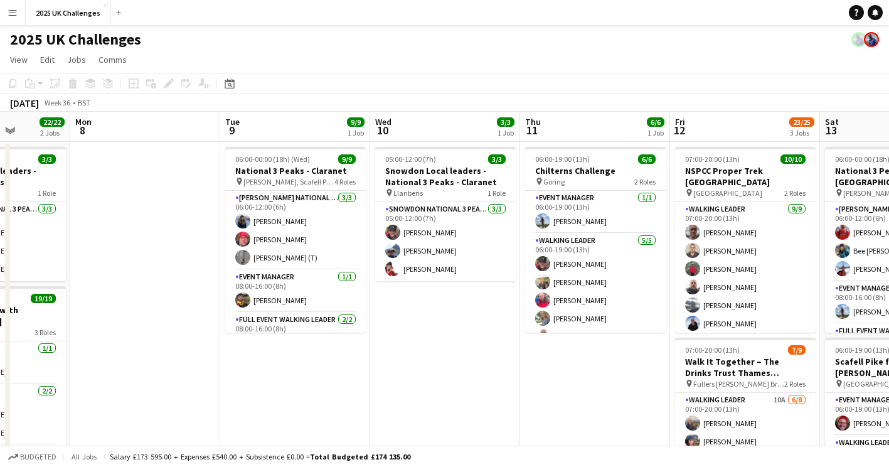
scroll to position [0, 379]
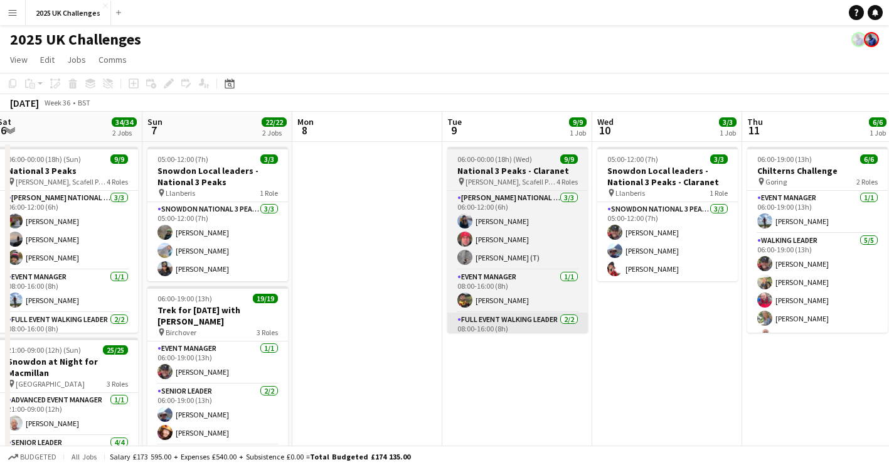
drag, startPoint x: 791, startPoint y: 385, endPoint x: 533, endPoint y: 331, distance: 263.4
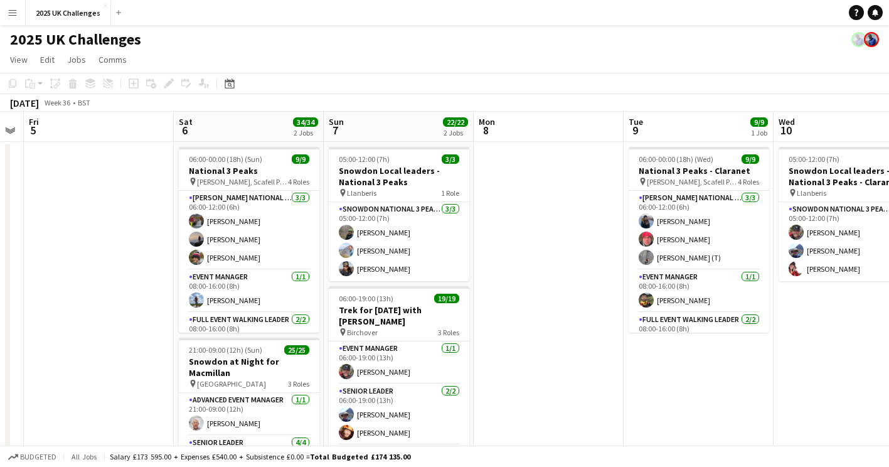
scroll to position [0, 265]
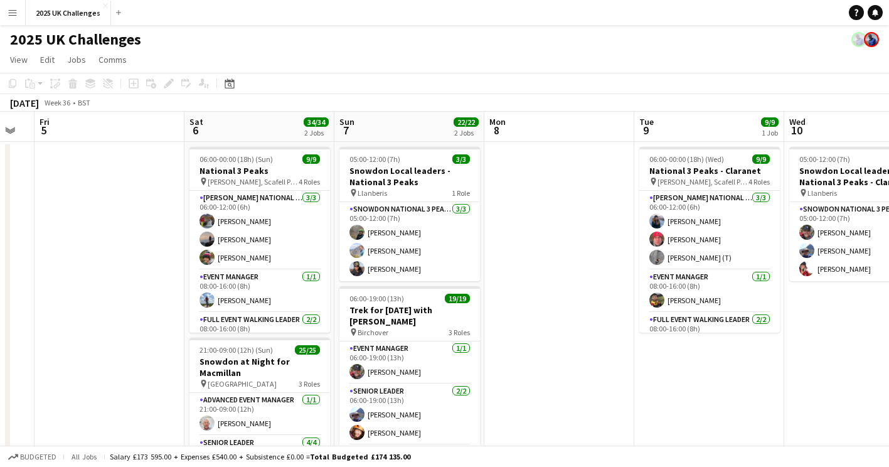
drag, startPoint x: 416, startPoint y: 331, endPoint x: 622, endPoint y: 337, distance: 206.4
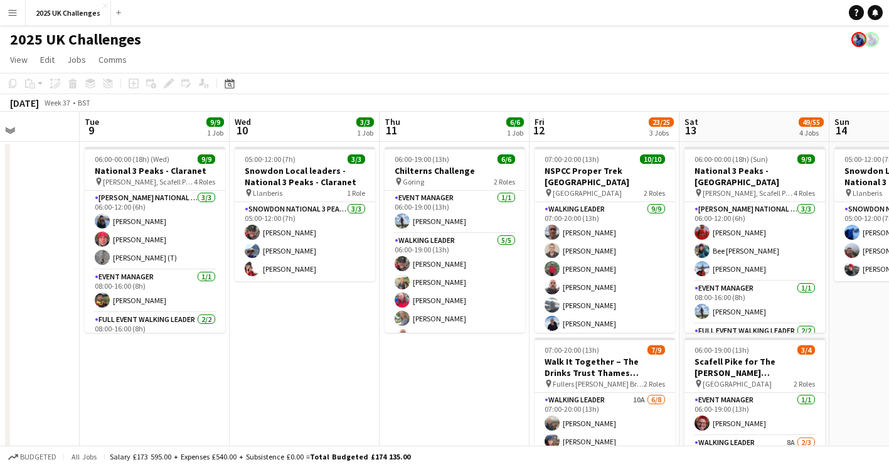
drag, startPoint x: 314, startPoint y: 262, endPoint x: 615, endPoint y: 300, distance: 303.6
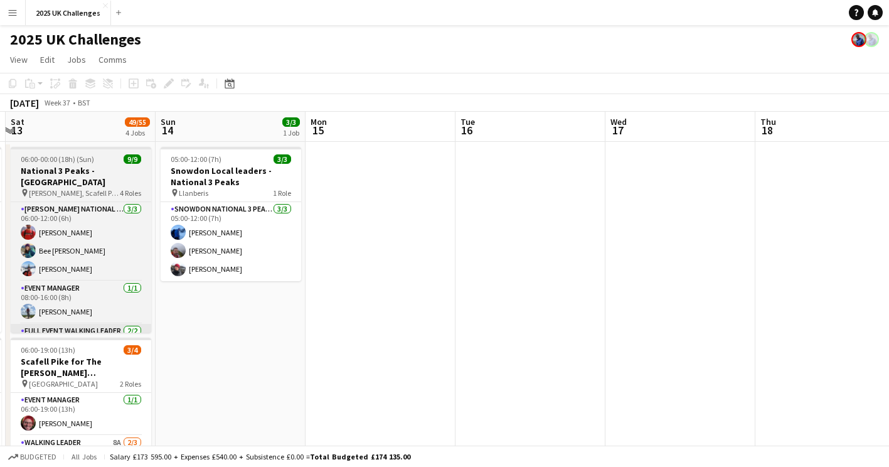
drag, startPoint x: 684, startPoint y: 315, endPoint x: 30, endPoint y: 324, distance: 653.6
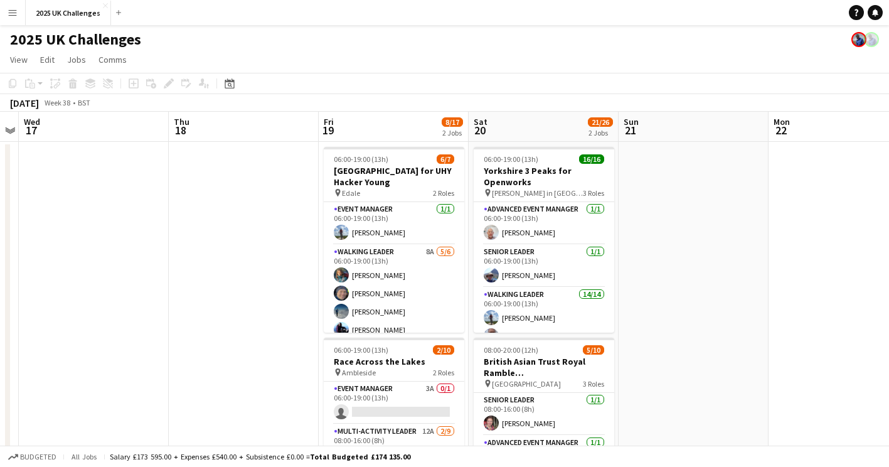
drag, startPoint x: -3, startPoint y: 321, endPoint x: 21, endPoint y: 320, distance: 23.9
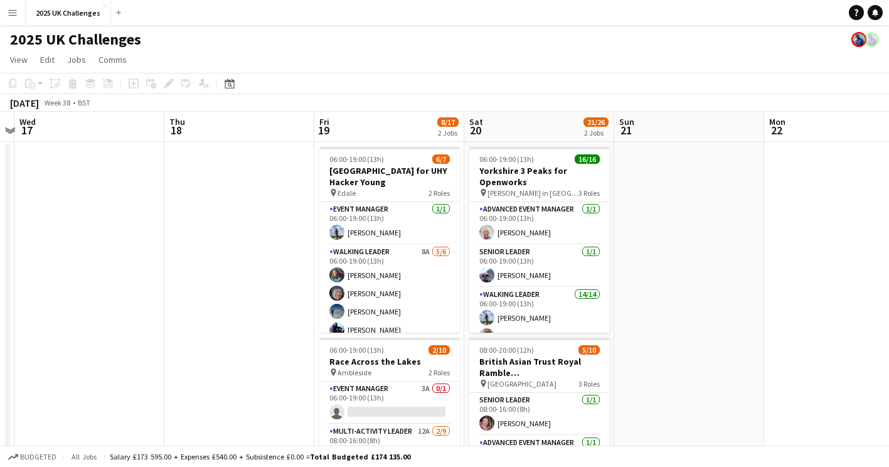
scroll to position [0, 391]
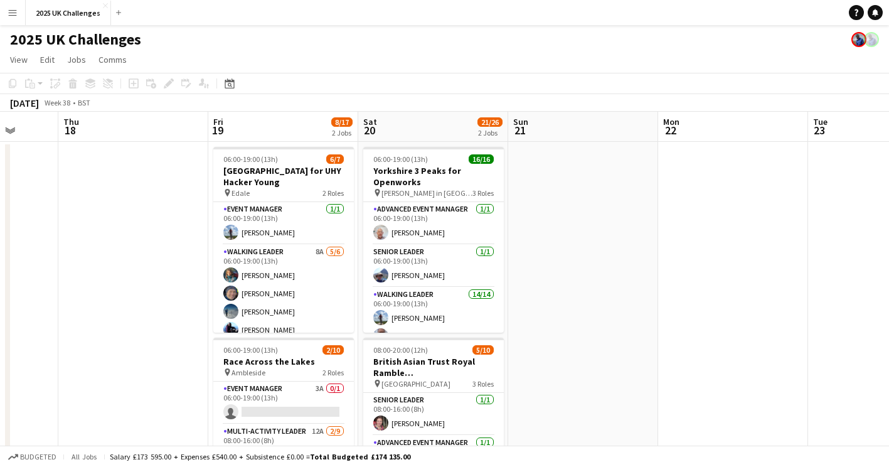
drag, startPoint x: 702, startPoint y: 268, endPoint x: 596, endPoint y: 292, distance: 108.6
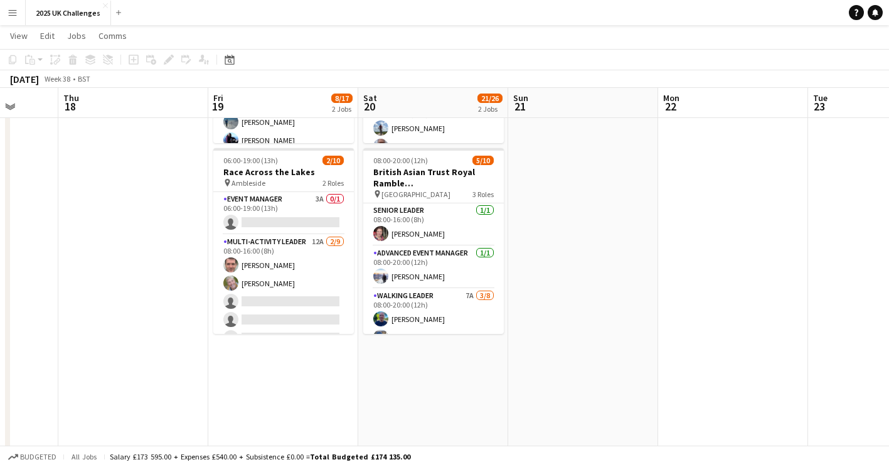
scroll to position [0, 0]
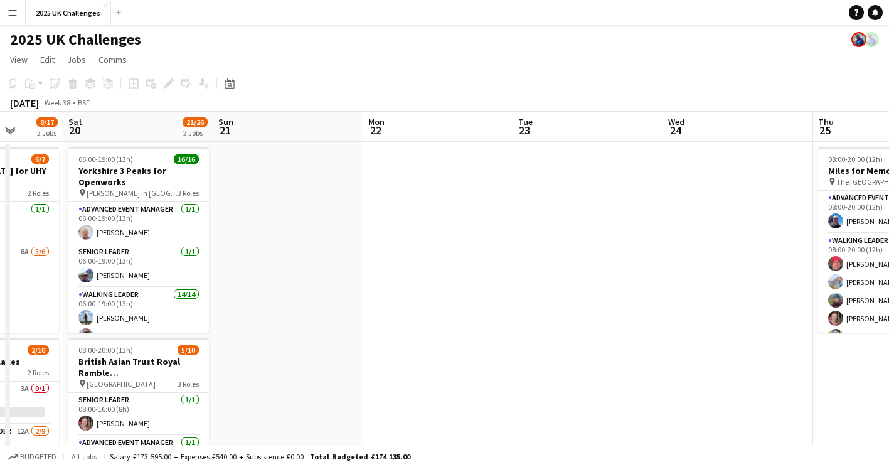
drag, startPoint x: 591, startPoint y: 298, endPoint x: 349, endPoint y: 297, distance: 242.7
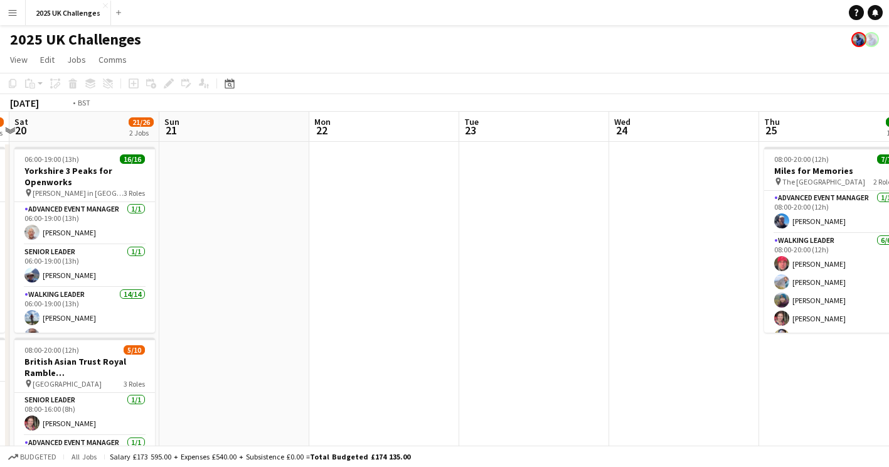
drag, startPoint x: 580, startPoint y: 317, endPoint x: 14, endPoint y: 296, distance: 566.1
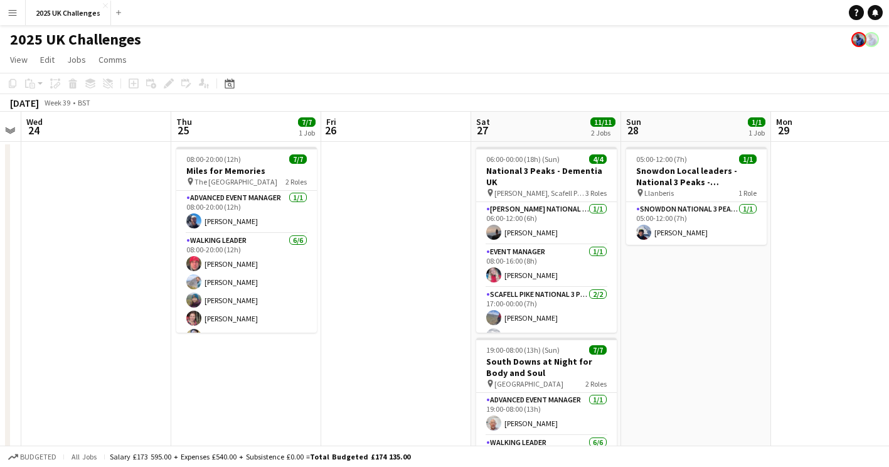
drag, startPoint x: 690, startPoint y: 316, endPoint x: 240, endPoint y: 310, distance: 449.8
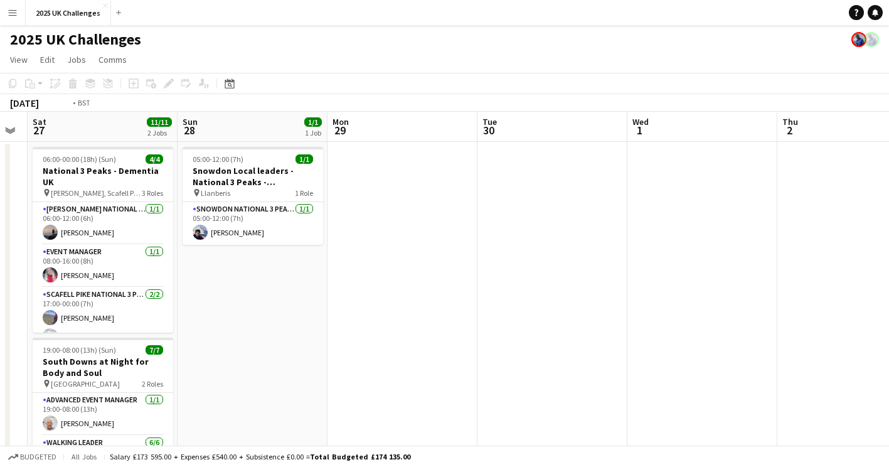
scroll to position [0, 417]
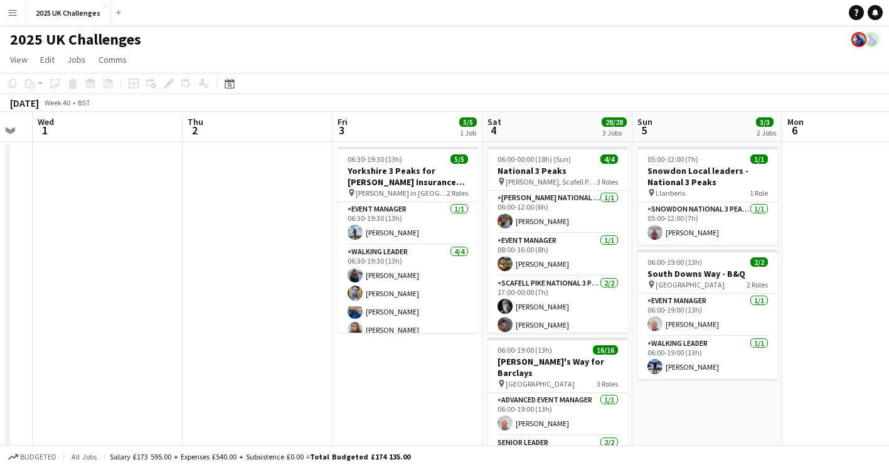
drag, startPoint x: 295, startPoint y: 281, endPoint x: 54, endPoint y: 262, distance: 241.6
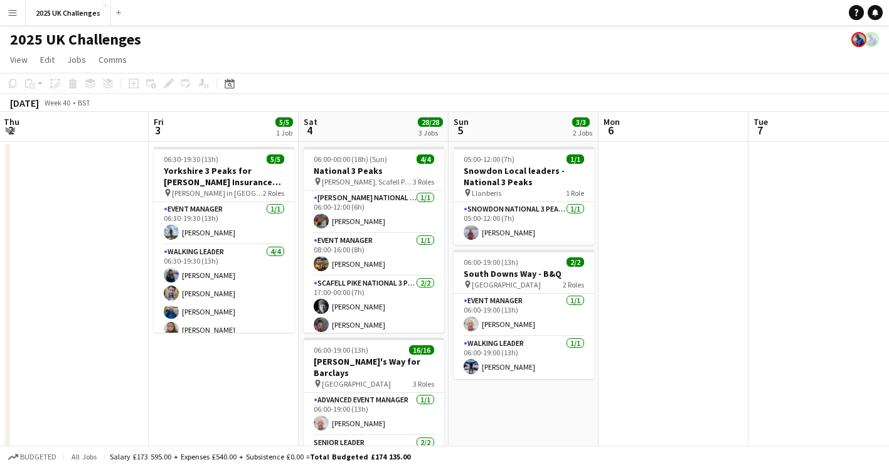
scroll to position [0, 474]
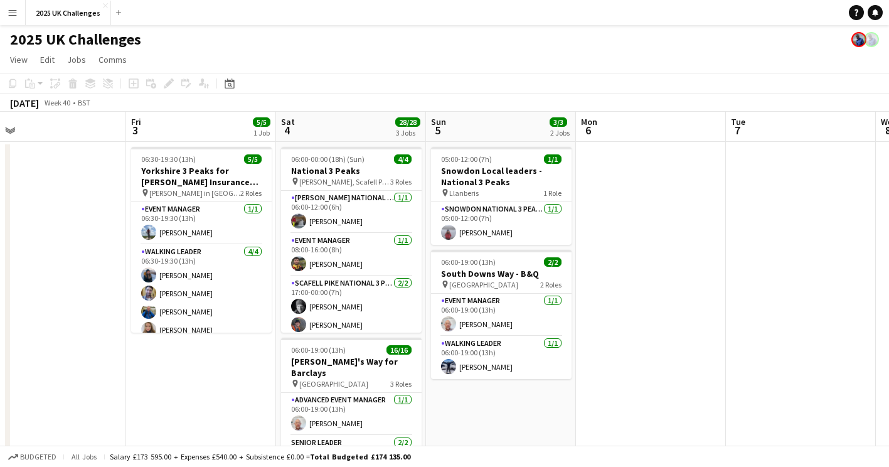
drag, startPoint x: 832, startPoint y: 228, endPoint x: 630, endPoint y: 245, distance: 203.3
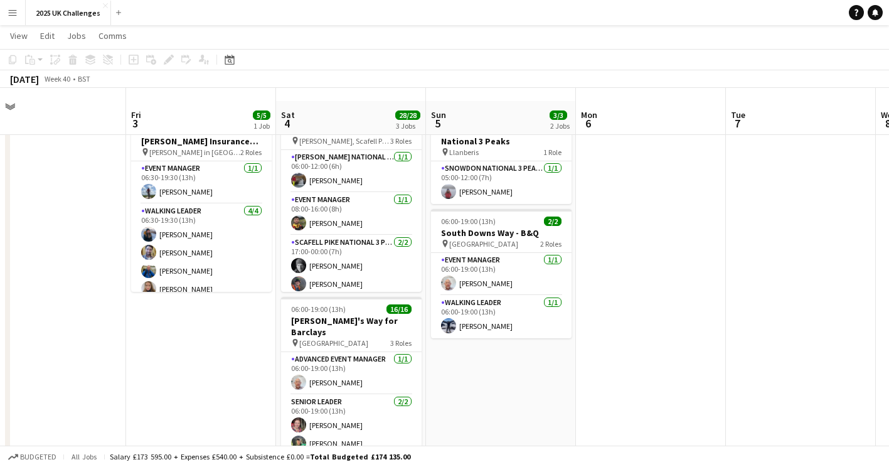
scroll to position [63, 0]
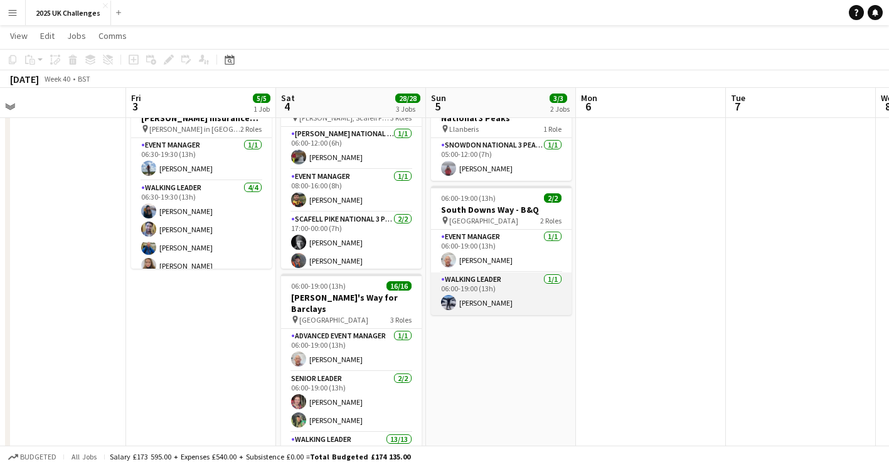
click at [501, 294] on app-card-role "Walking Leader [DATE] 06:00-19:00 (13h) [PERSON_NAME]" at bounding box center [501, 293] width 140 height 43
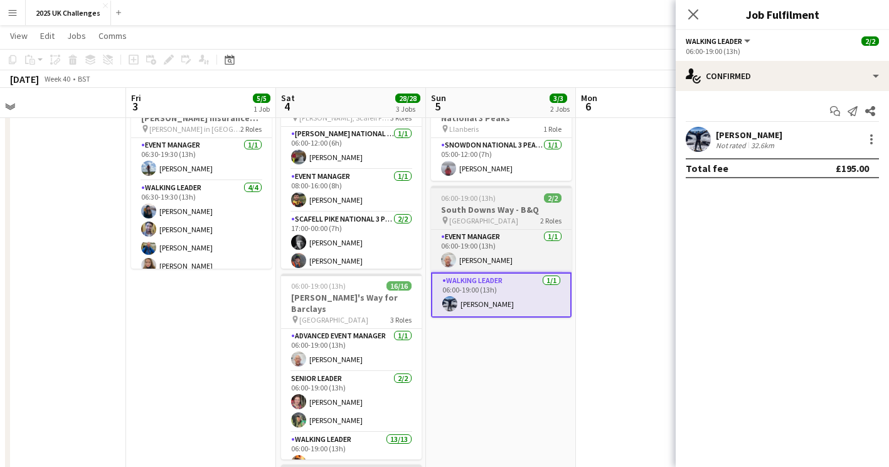
click at [507, 193] on div "06:00-19:00 (13h) 2/2" at bounding box center [501, 197] width 140 height 9
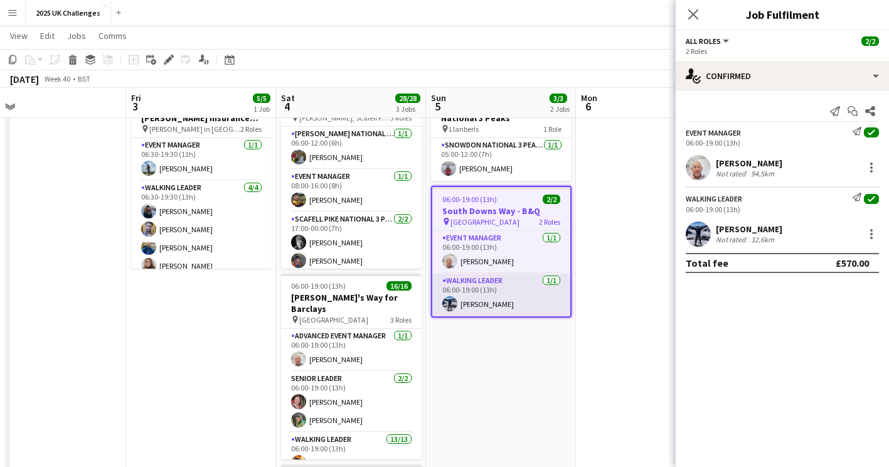
click at [492, 289] on app-card-role "Walking Leader [DATE] 06:00-19:00 (13h) [PERSON_NAME]" at bounding box center [501, 294] width 138 height 43
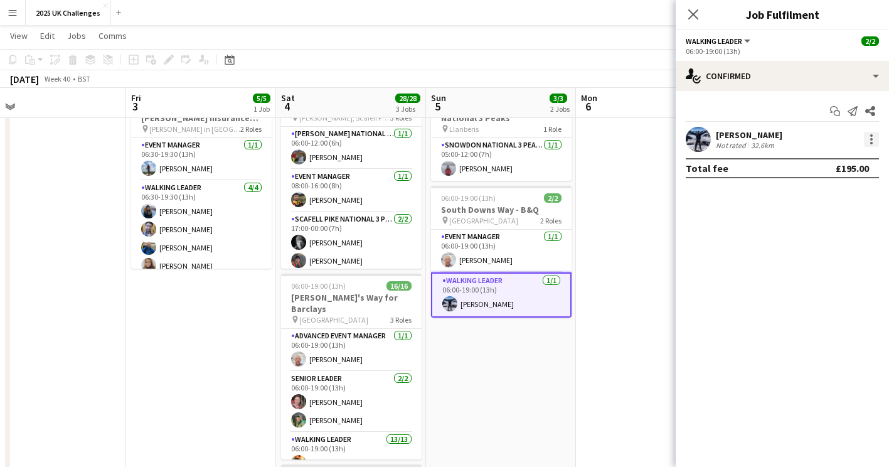
click at [870, 130] on div "[PERSON_NAME] Not rated 32.6km" at bounding box center [782, 139] width 213 height 25
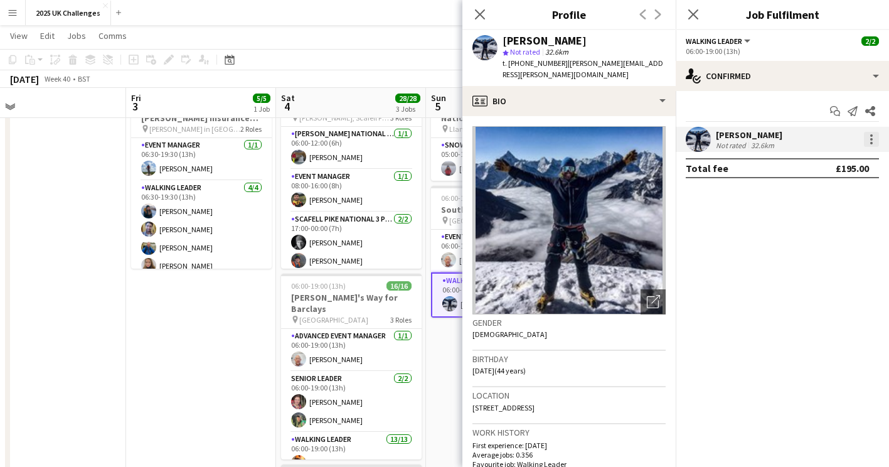
click at [875, 142] on div at bounding box center [871, 139] width 15 height 15
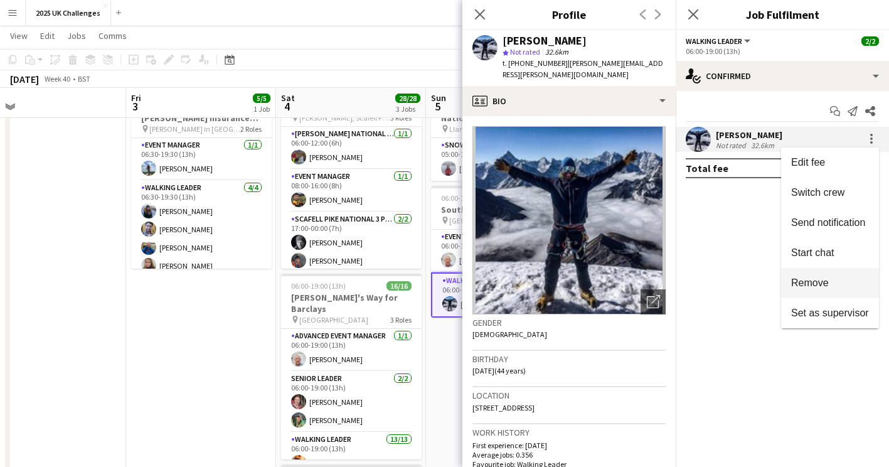
click at [828, 281] on span "Remove" at bounding box center [810, 282] width 38 height 11
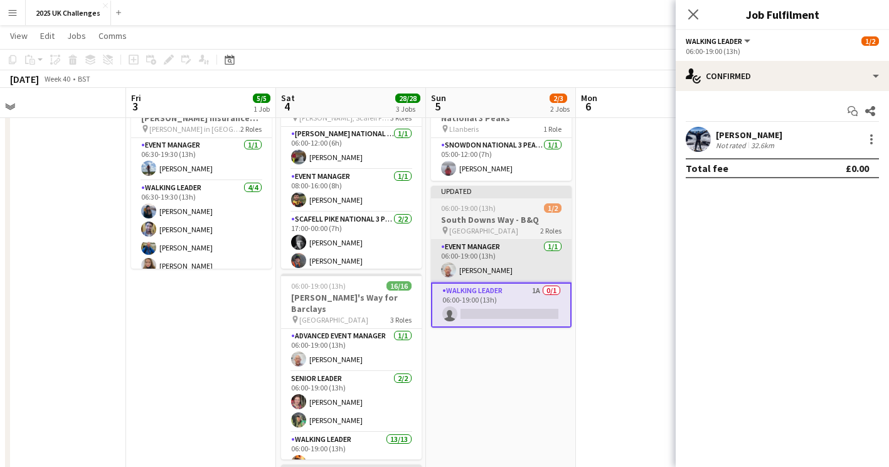
drag, startPoint x: 647, startPoint y: 305, endPoint x: 539, endPoint y: 265, distance: 114.5
click at [645, 305] on app-date-cell at bounding box center [651, 468] width 150 height 780
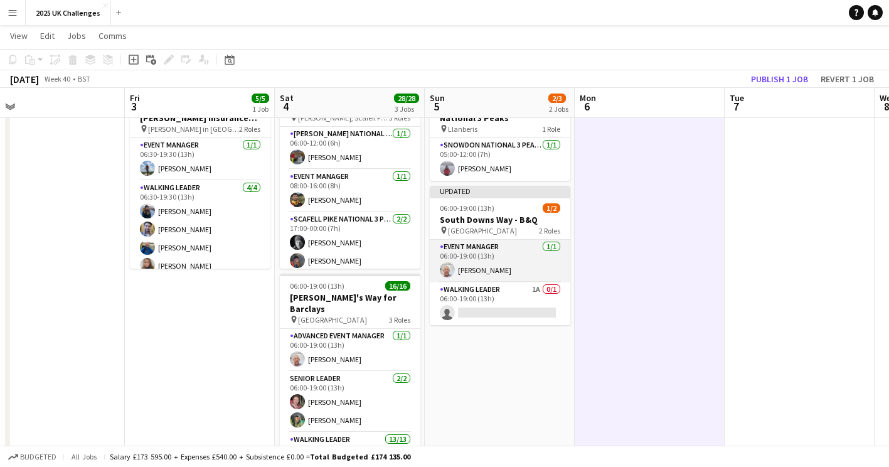
click at [514, 258] on app-card-role "Event Manager [DATE] 06:00-19:00 (13h) [PERSON_NAME]" at bounding box center [500, 261] width 140 height 43
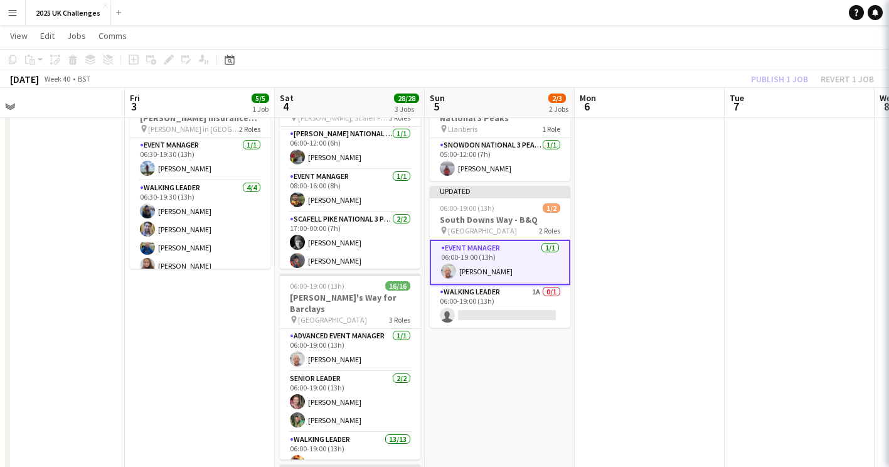
scroll to position [0, 474]
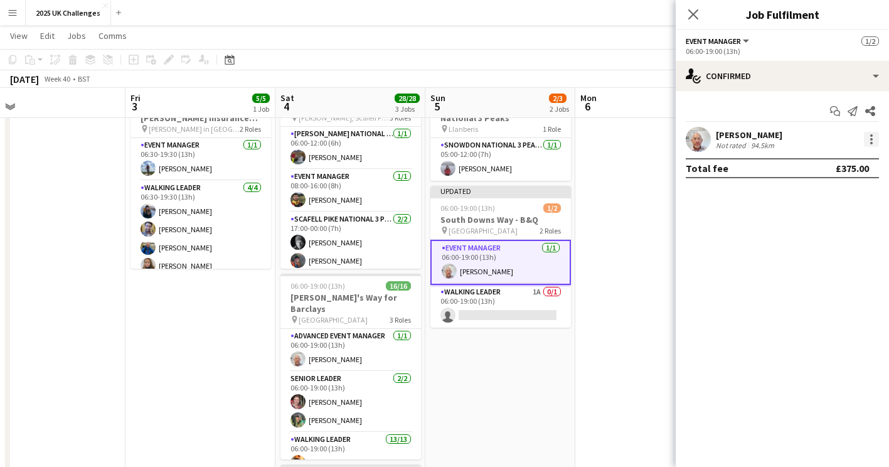
click at [870, 135] on div at bounding box center [871, 135] width 3 height 3
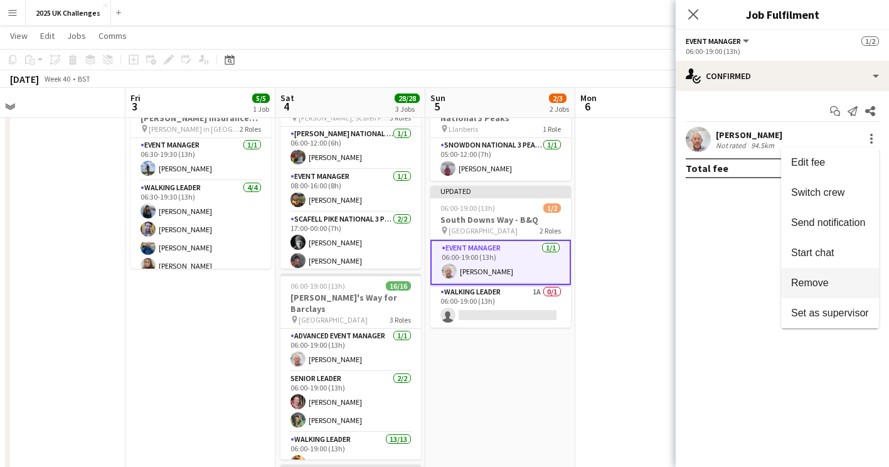
click at [821, 278] on span "Remove" at bounding box center [810, 282] width 38 height 11
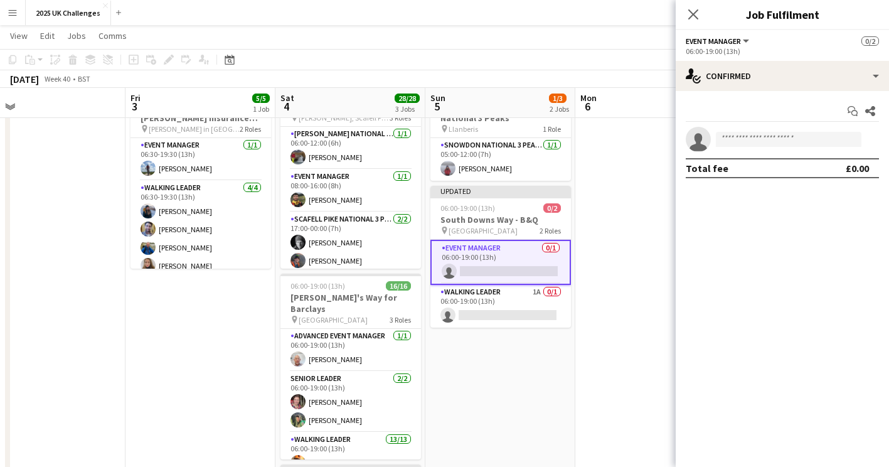
click at [602, 238] on app-date-cell at bounding box center [650, 468] width 150 height 780
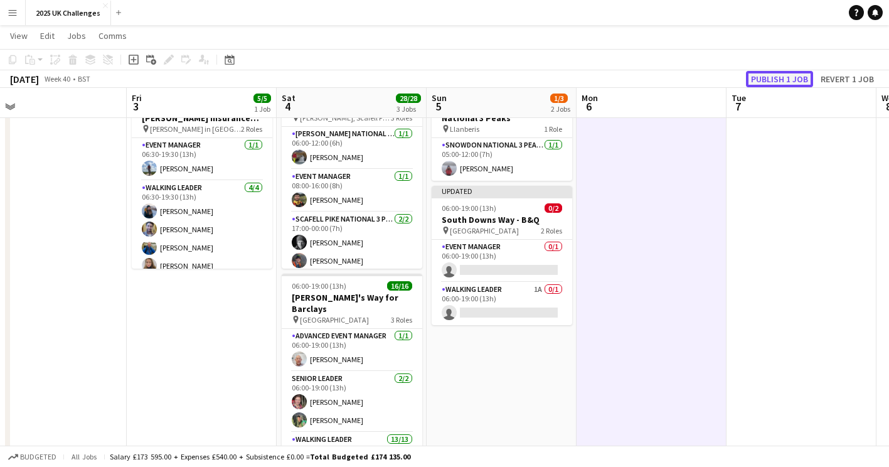
click at [793, 78] on button "Publish 1 job" at bounding box center [779, 79] width 67 height 16
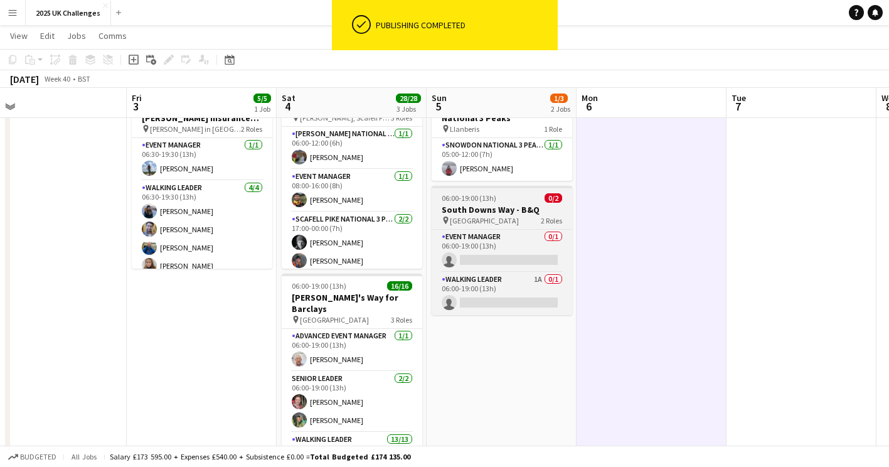
click at [511, 201] on div "06:00-19:00 (13h) 0/2" at bounding box center [502, 197] width 140 height 9
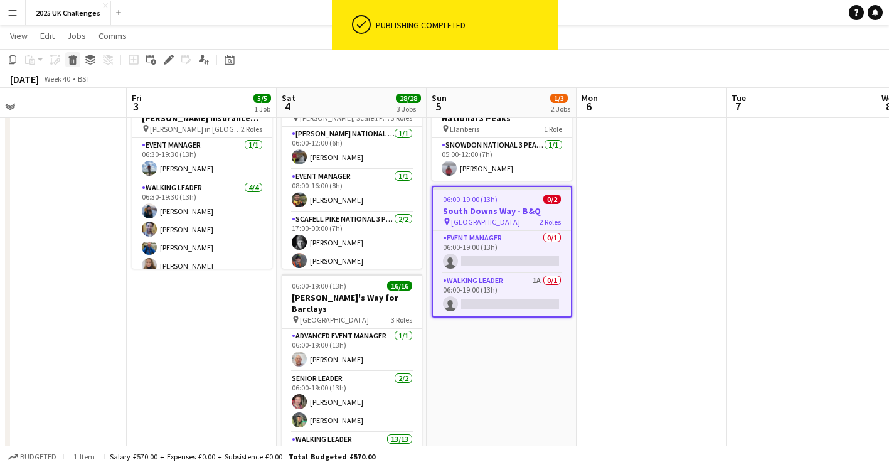
click at [78, 56] on div "Delete" at bounding box center [72, 59] width 15 height 15
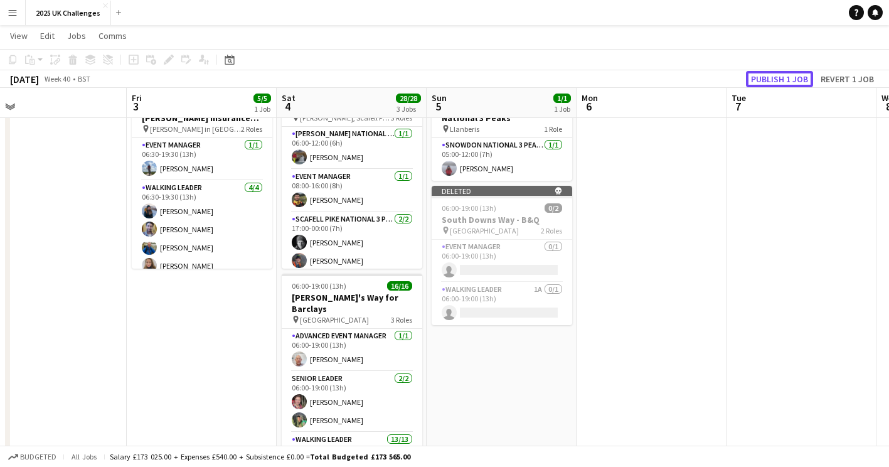
click at [788, 80] on button "Publish 1 job" at bounding box center [779, 79] width 67 height 16
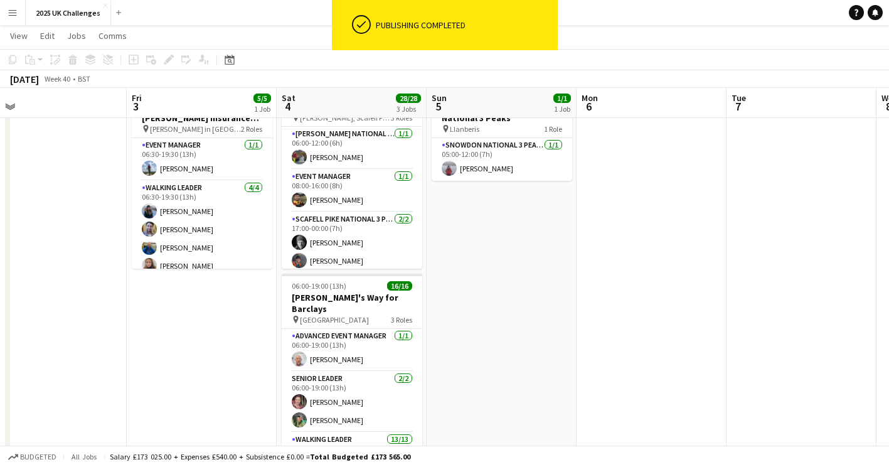
drag, startPoint x: 613, startPoint y: 203, endPoint x: 607, endPoint y: 207, distance: 7.3
click at [613, 204] on app-date-cell at bounding box center [651, 468] width 150 height 780
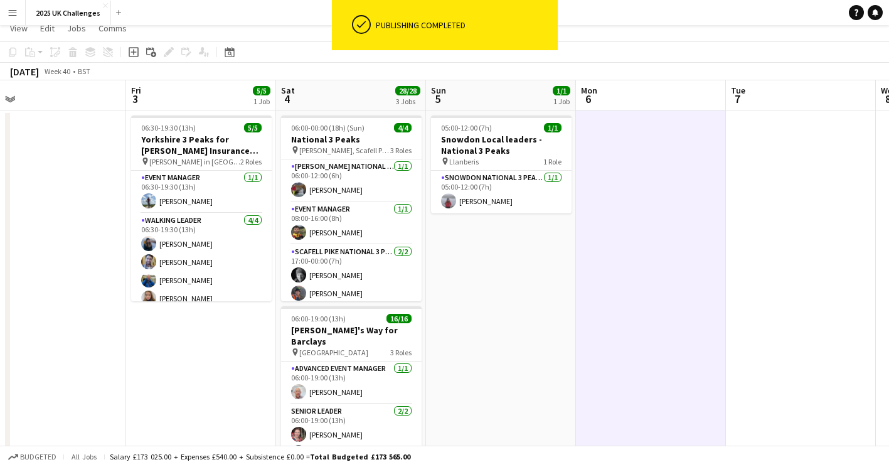
scroll to position [0, 0]
